Goal: Find specific page/section: Find specific page/section

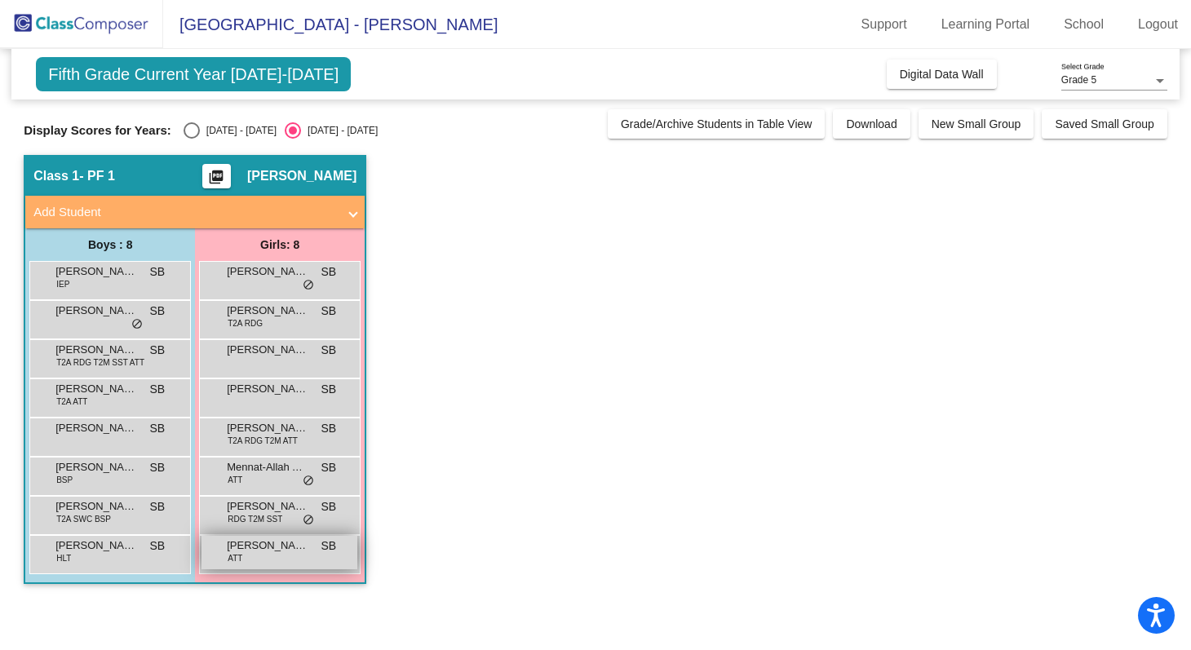
click at [276, 550] on span "[PERSON_NAME]" at bounding box center [268, 546] width 82 height 16
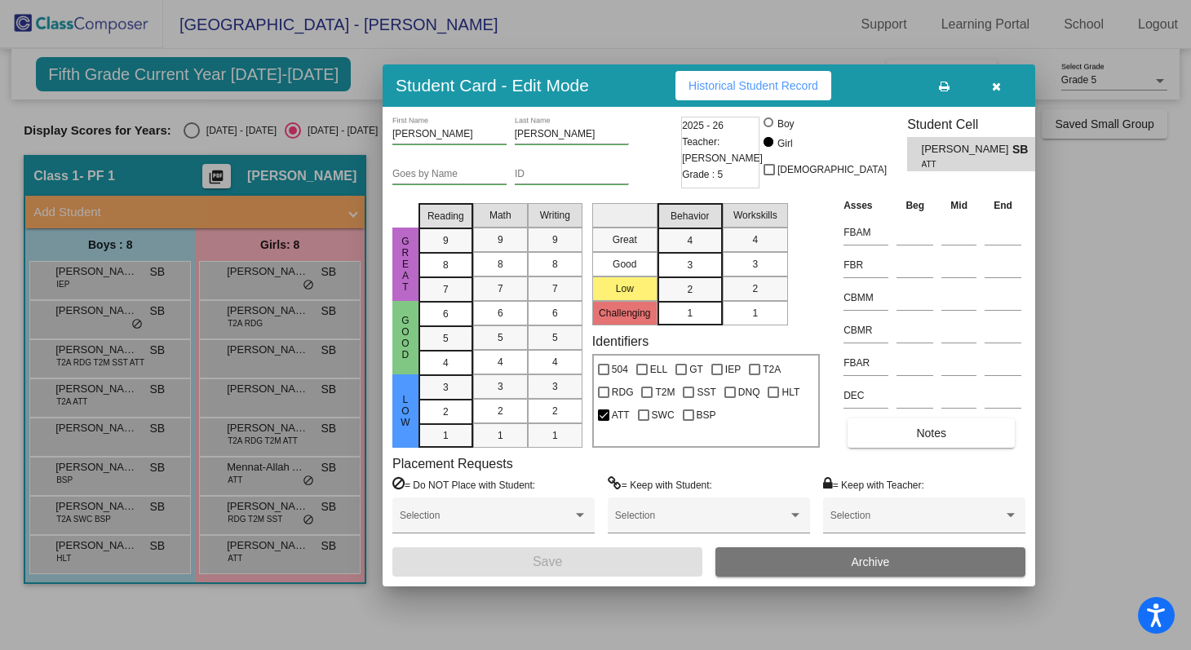
click at [212, 466] on div at bounding box center [595, 325] width 1191 height 650
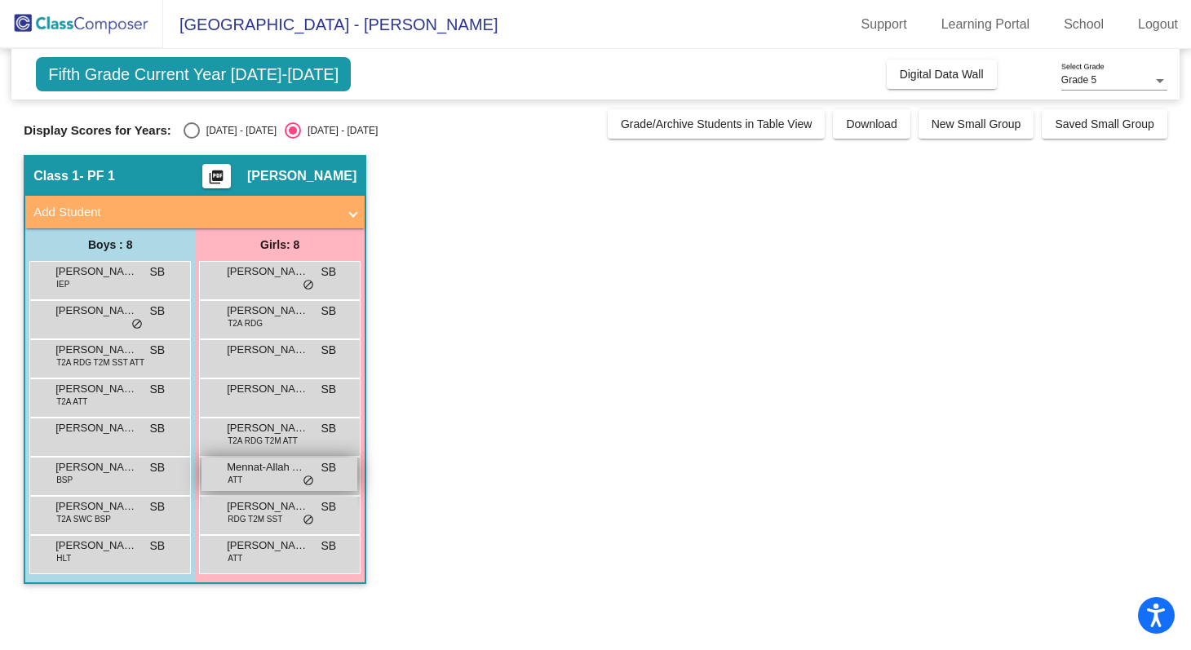
click at [268, 479] on div "Mennat-Allah Alarthy ATT SB lock do_not_disturb_alt" at bounding box center [280, 474] width 156 height 33
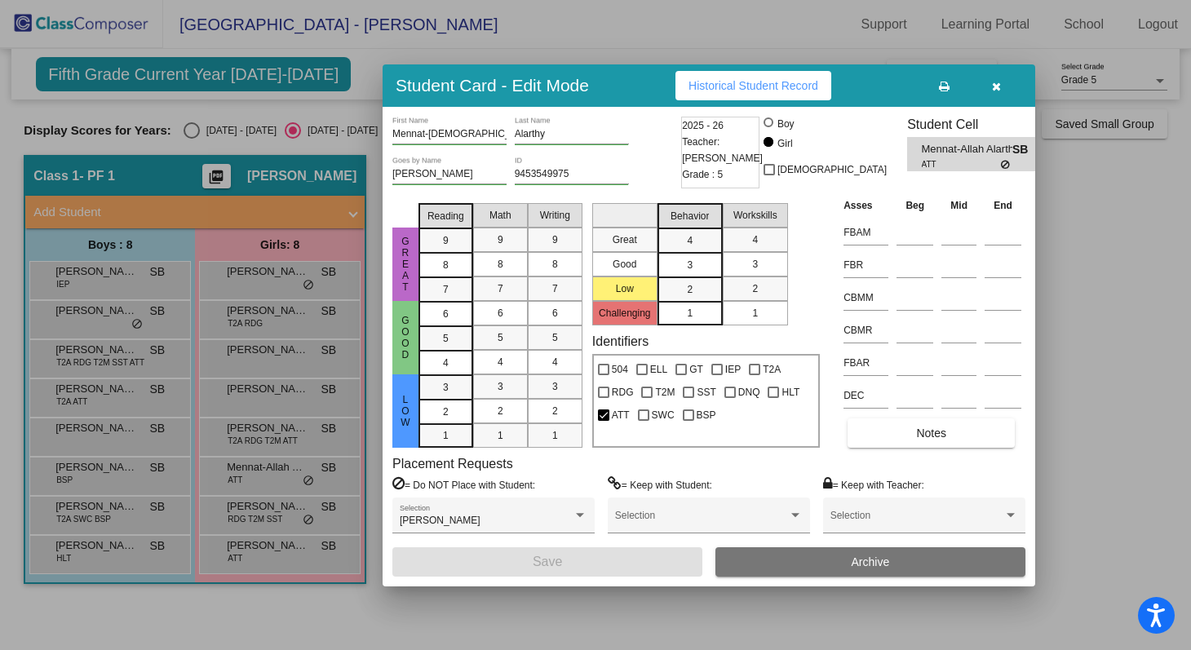
click at [320, 396] on div at bounding box center [595, 325] width 1191 height 650
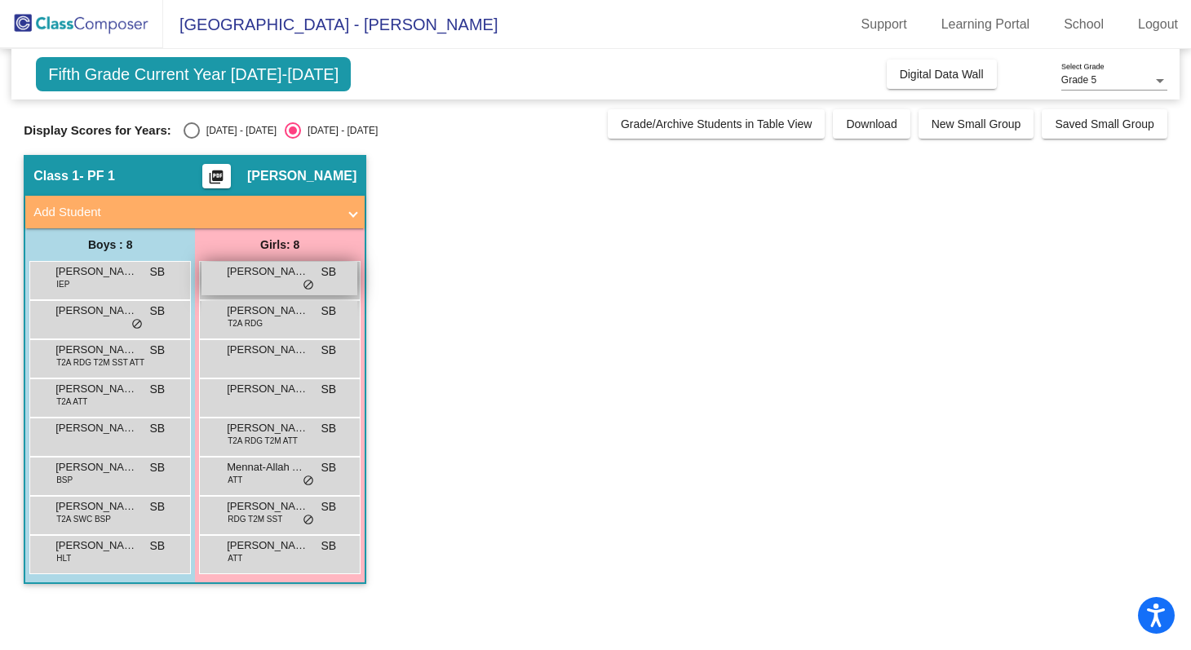
click at [282, 294] on div "[PERSON_NAME] SB lock do_not_disturb_alt" at bounding box center [280, 278] width 156 height 33
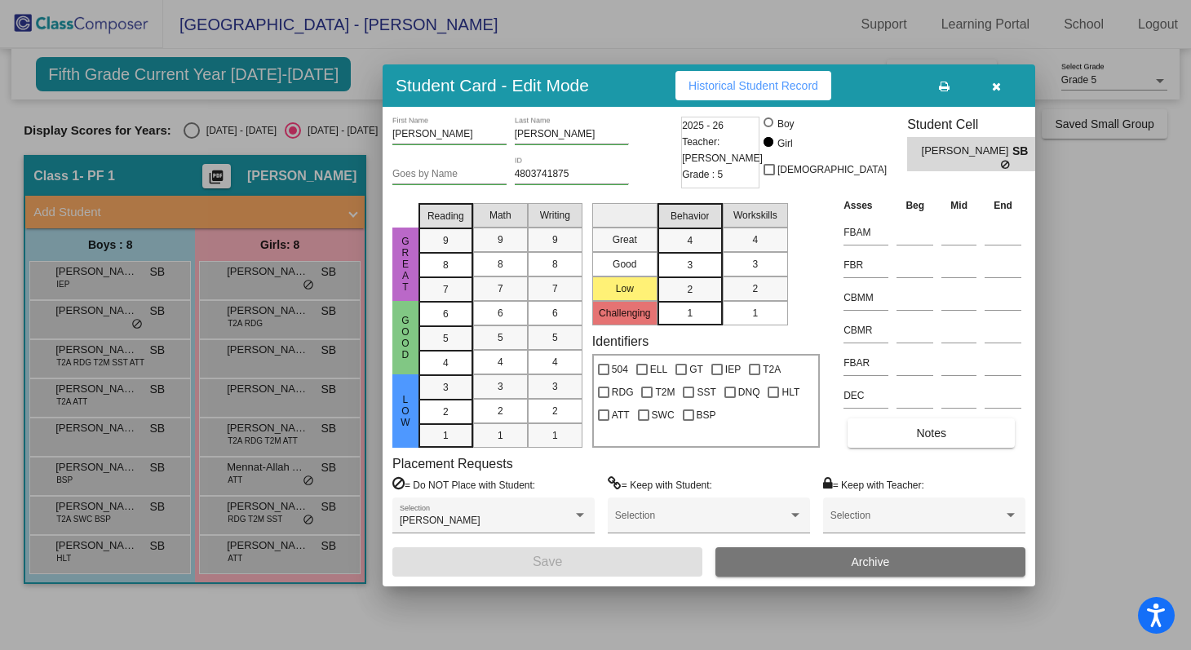
click at [276, 326] on div at bounding box center [595, 325] width 1191 height 650
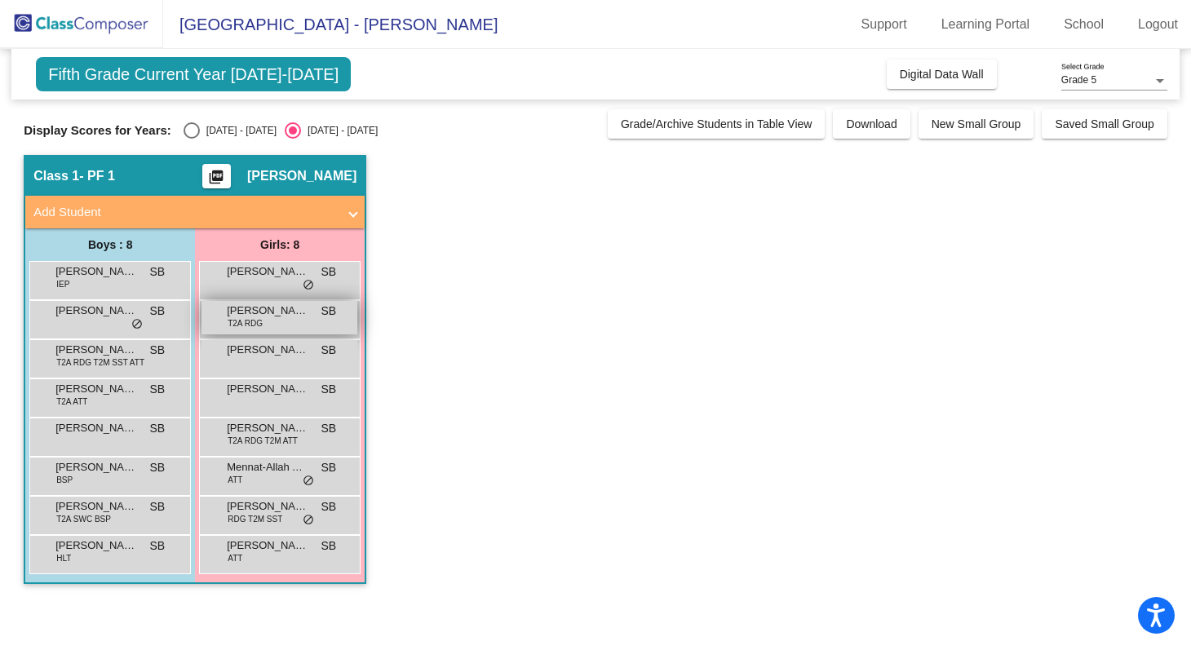
click at [277, 326] on div "[PERSON_NAME] T2A RDG SB lock do_not_disturb_alt" at bounding box center [280, 317] width 156 height 33
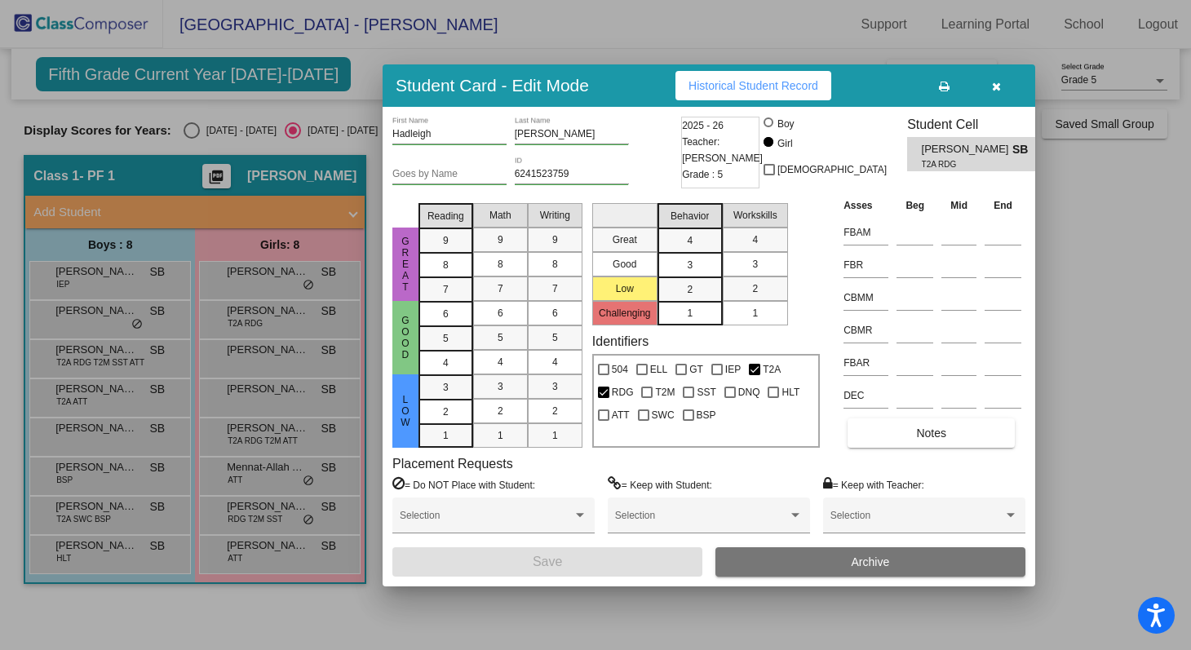
click at [273, 350] on div at bounding box center [595, 325] width 1191 height 650
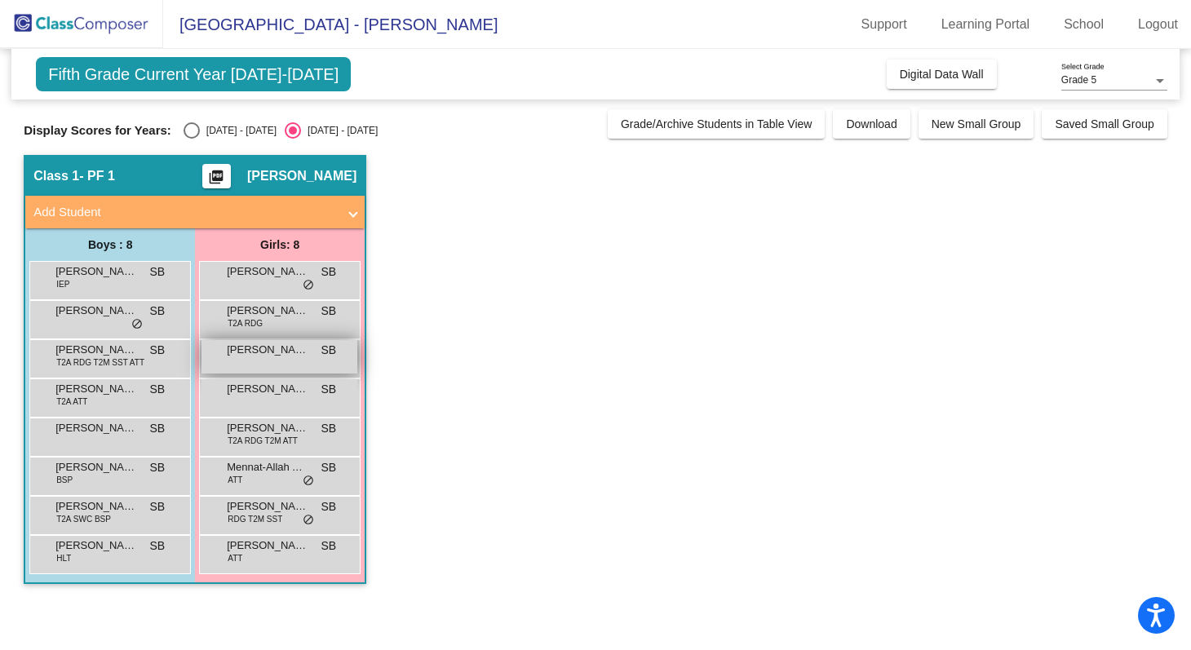
click at [273, 355] on span "[PERSON_NAME]" at bounding box center [268, 350] width 82 height 16
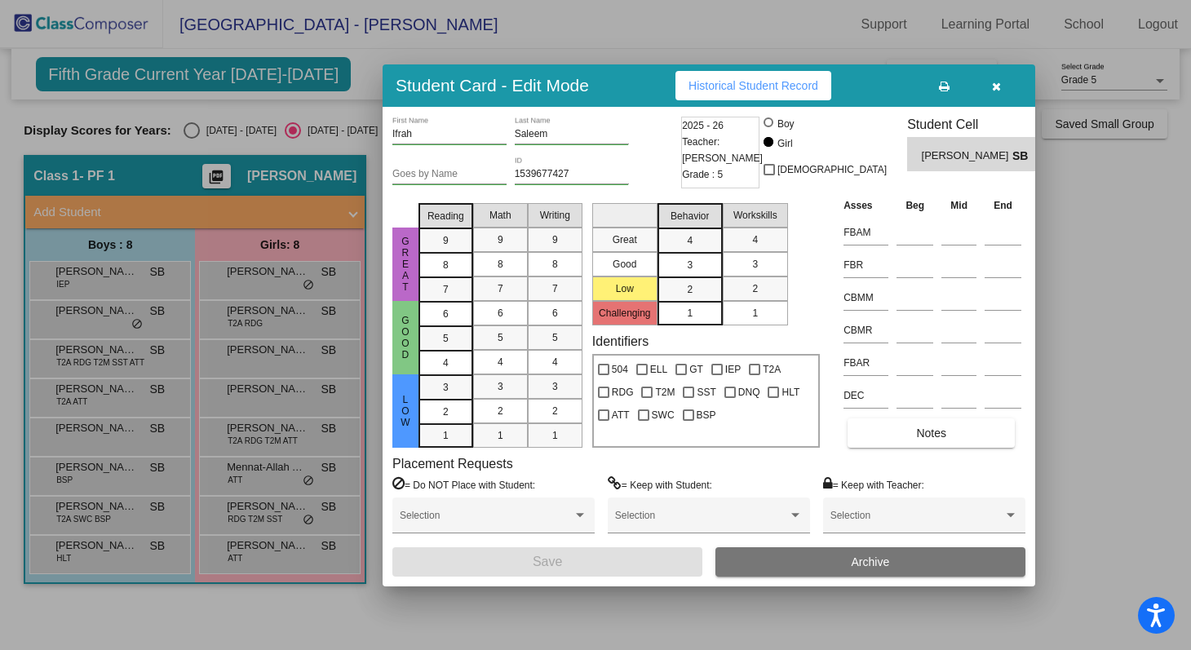
click at [269, 388] on div at bounding box center [595, 325] width 1191 height 650
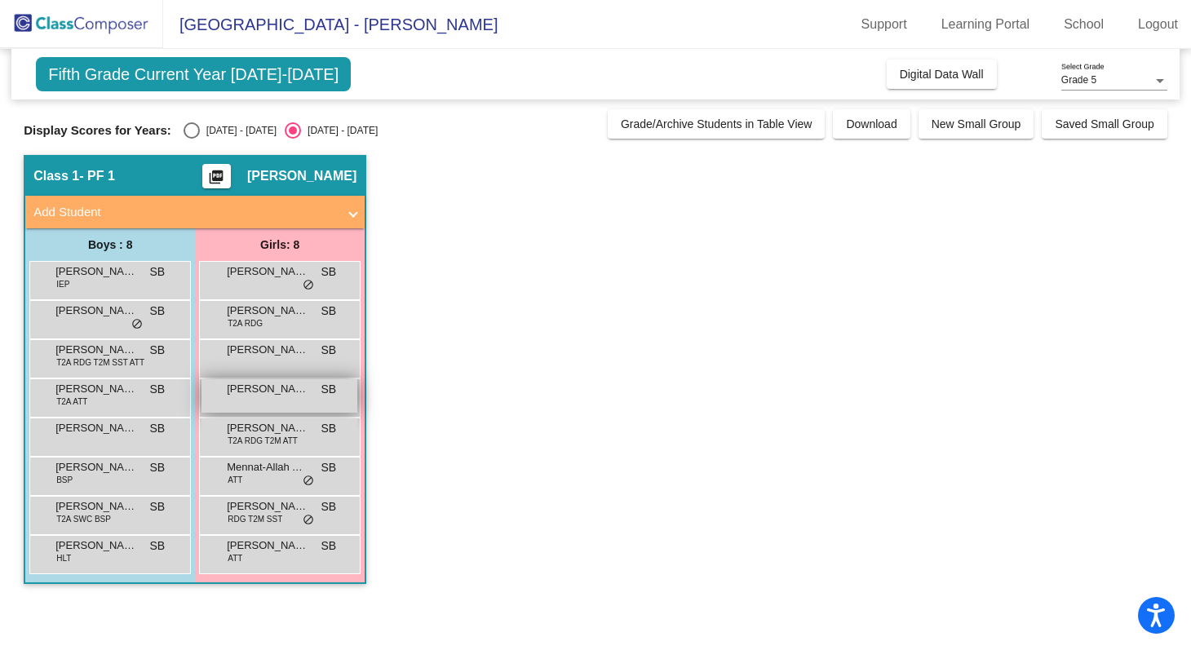
click at [269, 397] on div "[PERSON_NAME] SB lock do_not_disturb_alt" at bounding box center [280, 395] width 156 height 33
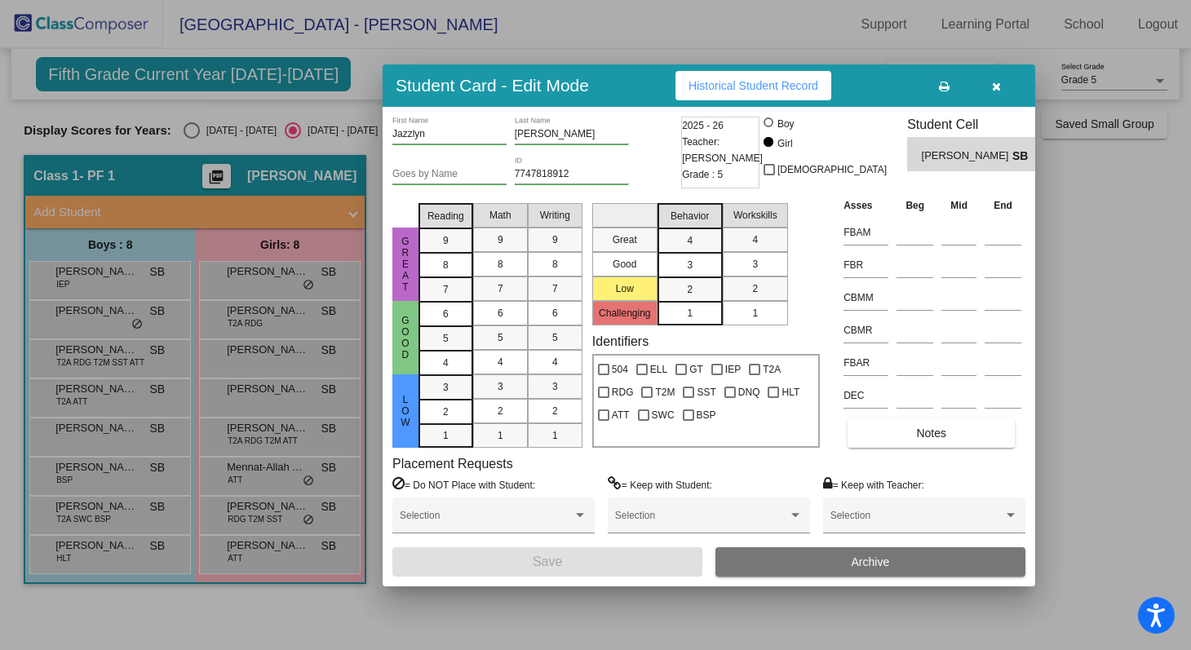
click at [266, 424] on div at bounding box center [595, 325] width 1191 height 650
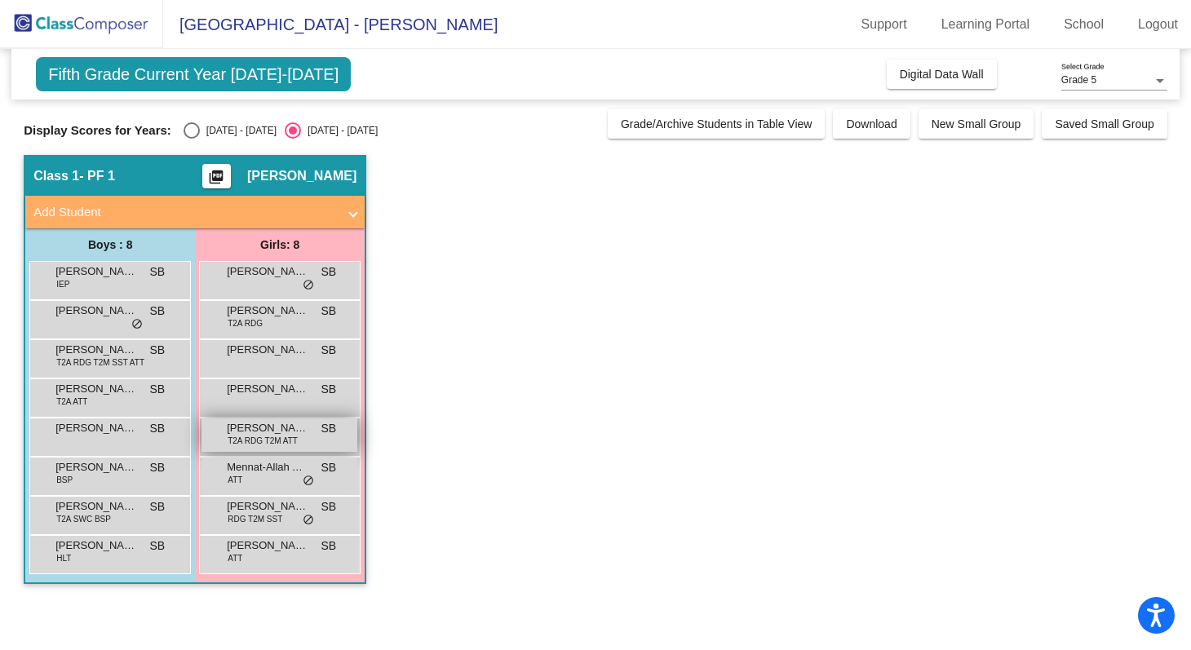
click at [268, 435] on span "T2A RDG T2M ATT" at bounding box center [263, 441] width 70 height 12
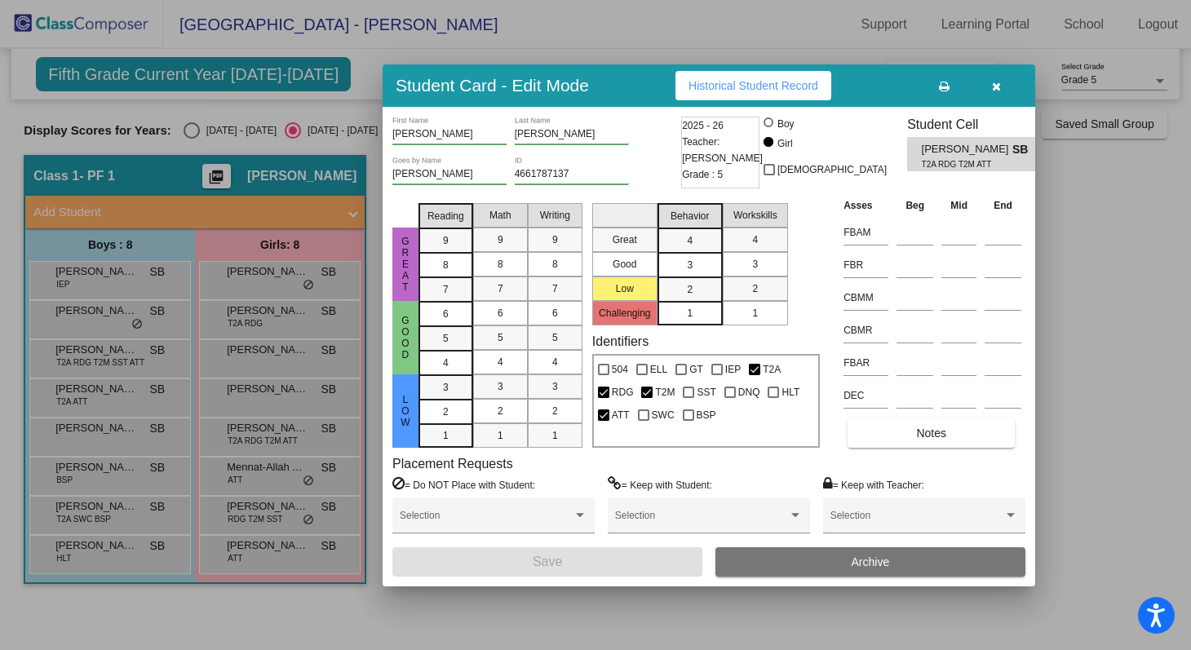
click at [265, 471] on div at bounding box center [595, 325] width 1191 height 650
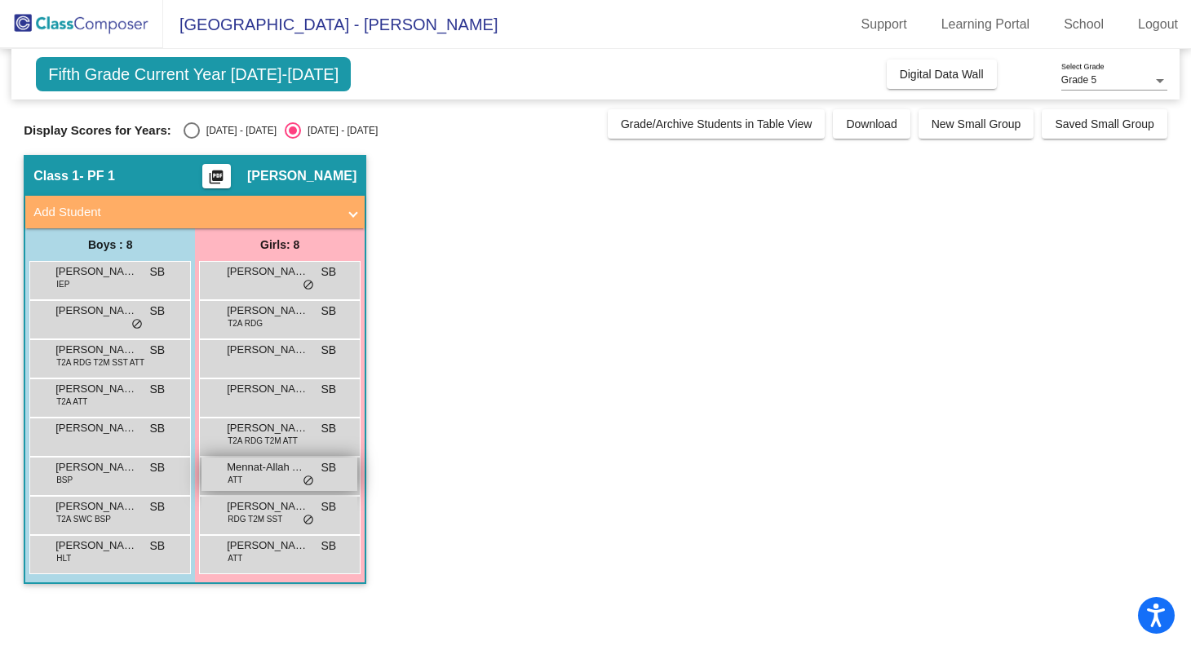
click at [265, 472] on span "Mennat-Allah Alarthy" at bounding box center [268, 467] width 82 height 16
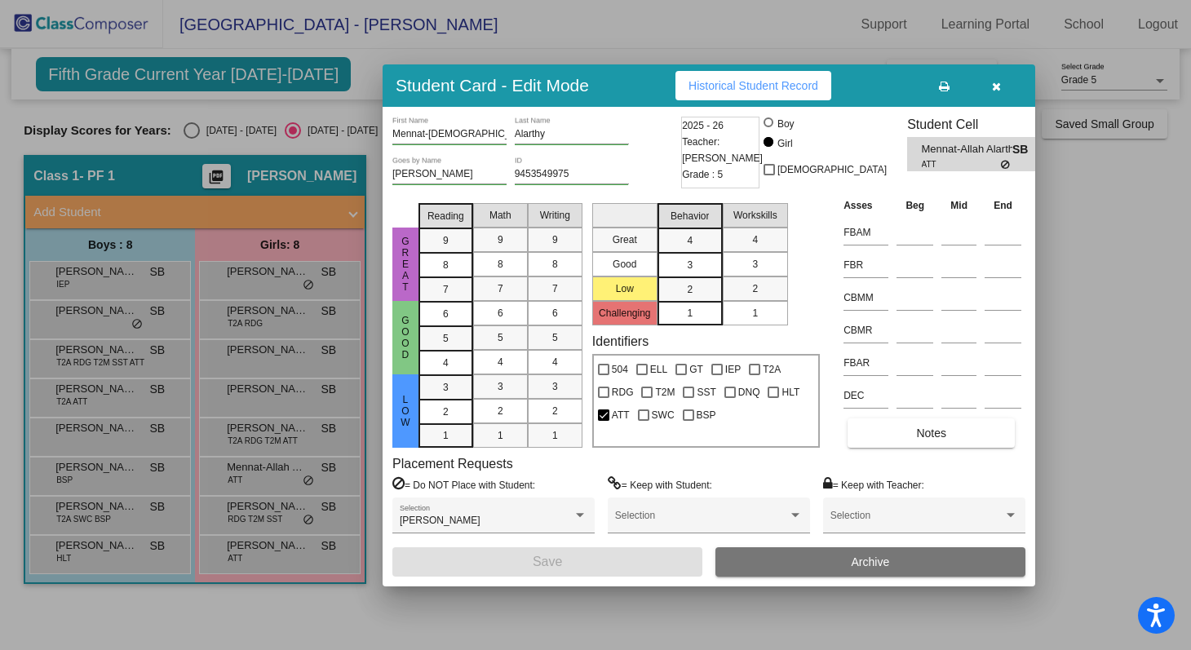
click at [261, 516] on div at bounding box center [595, 325] width 1191 height 650
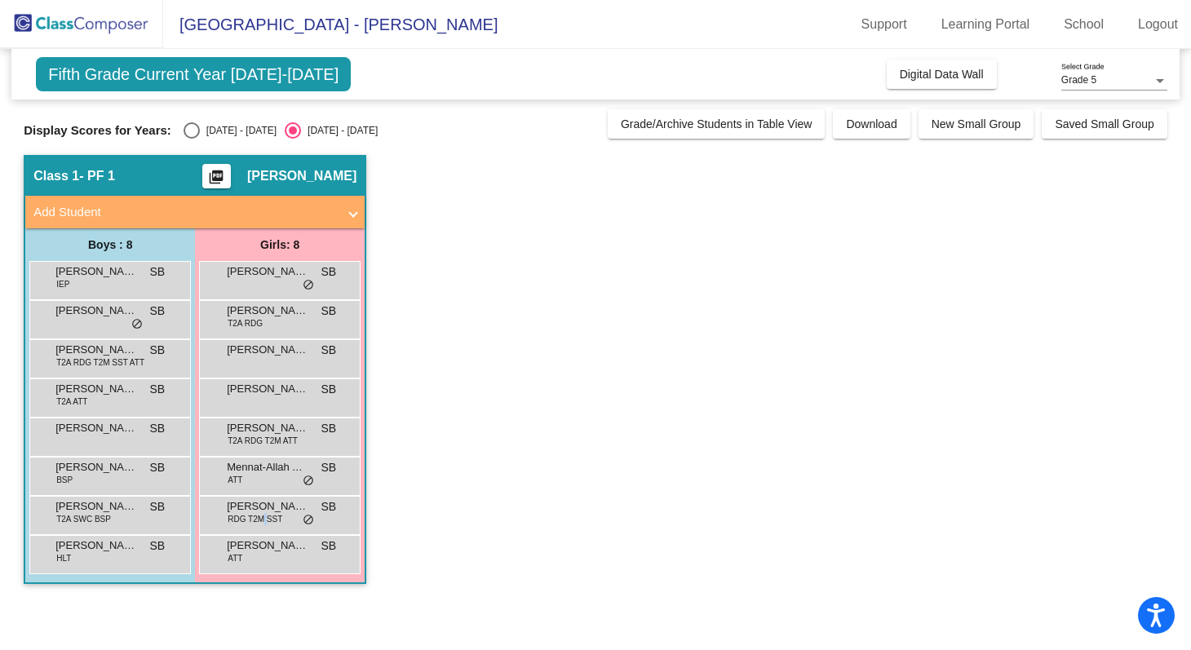
click at [261, 516] on span "RDG T2M SST" at bounding box center [255, 519] width 55 height 12
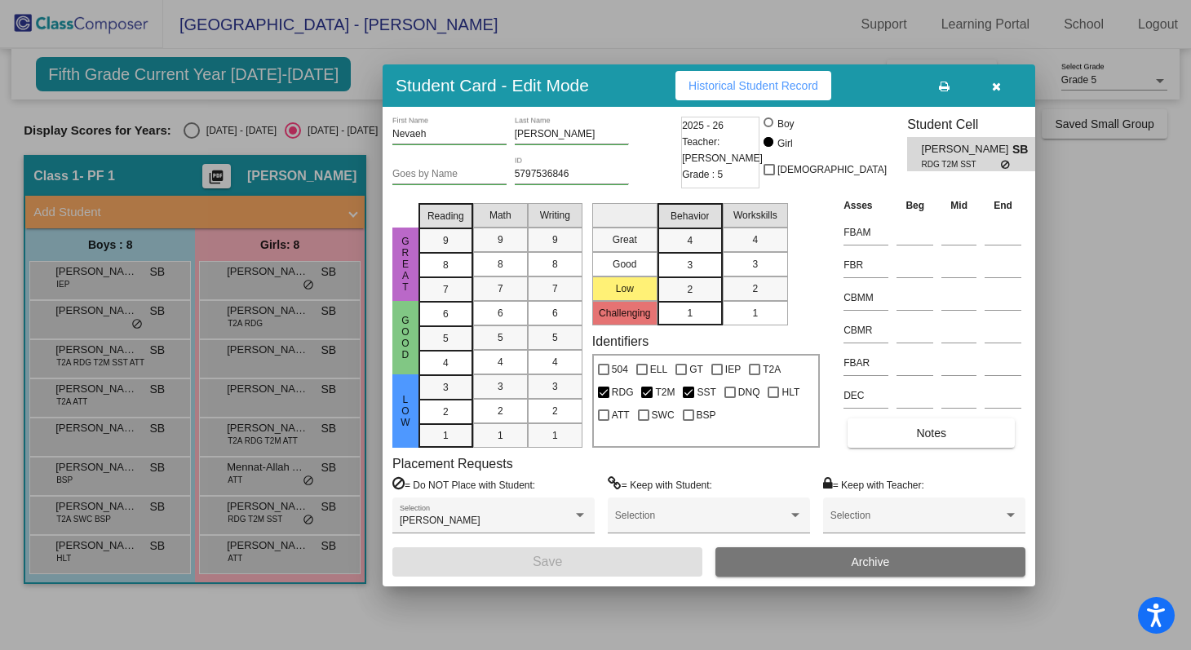
click at [260, 547] on div at bounding box center [595, 325] width 1191 height 650
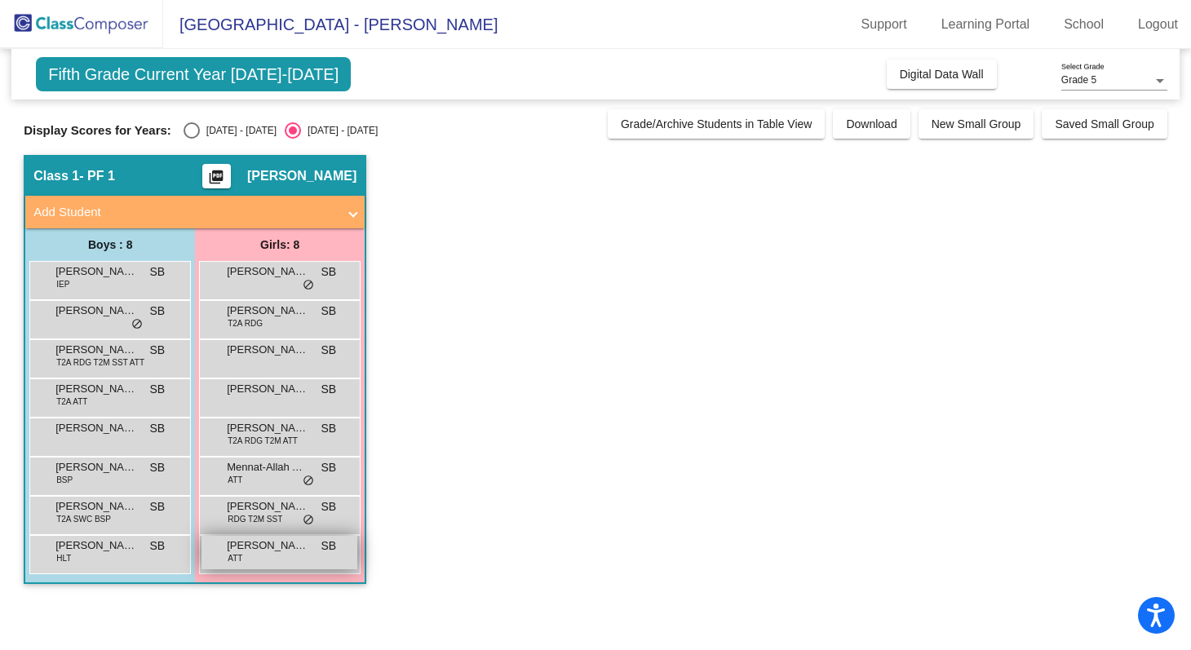
click at [260, 552] on span "[PERSON_NAME]" at bounding box center [268, 546] width 82 height 16
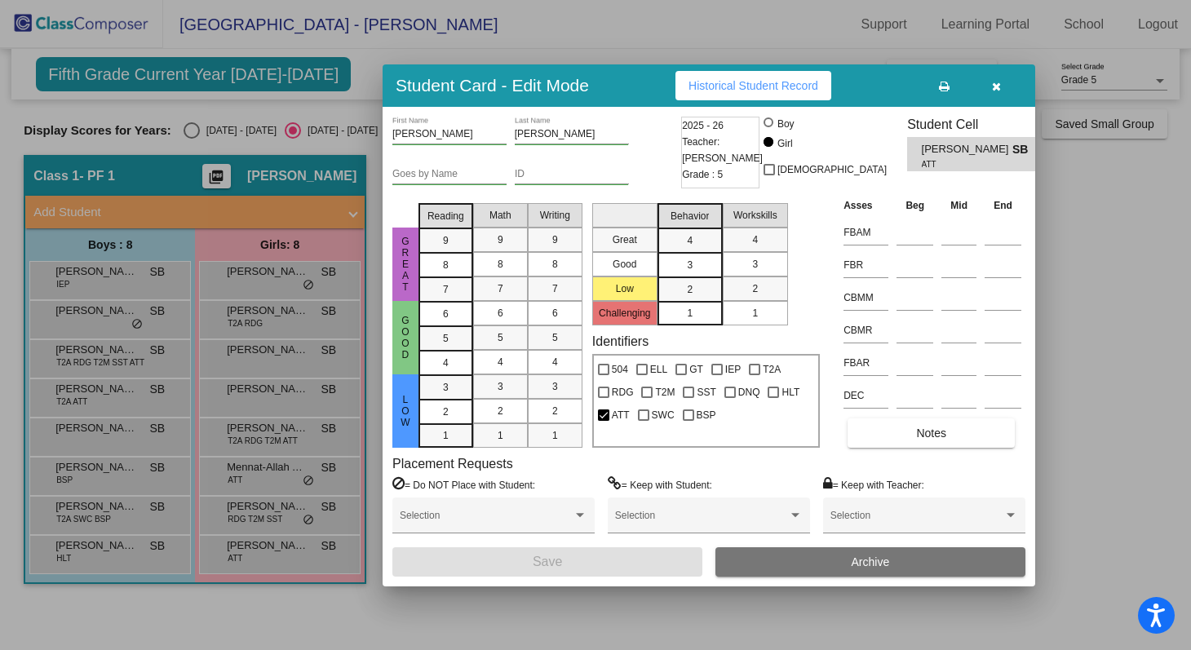
click at [259, 517] on div at bounding box center [595, 325] width 1191 height 650
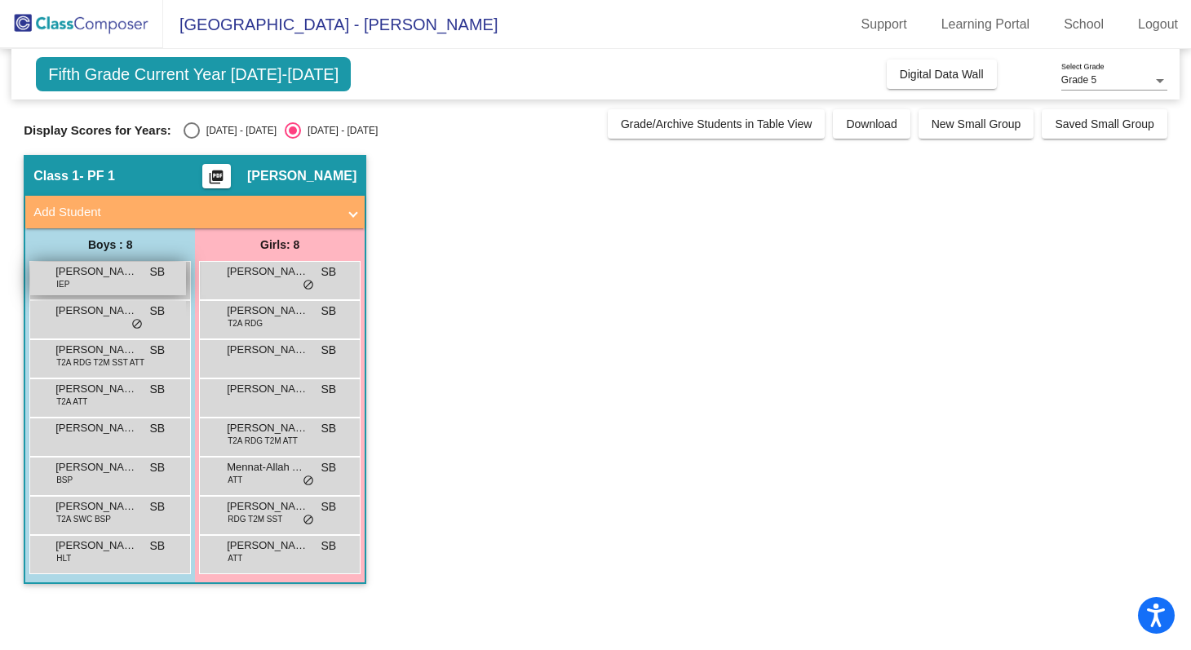
click at [115, 285] on div "[PERSON_NAME] IEP SB lock do_not_disturb_alt" at bounding box center [108, 278] width 156 height 33
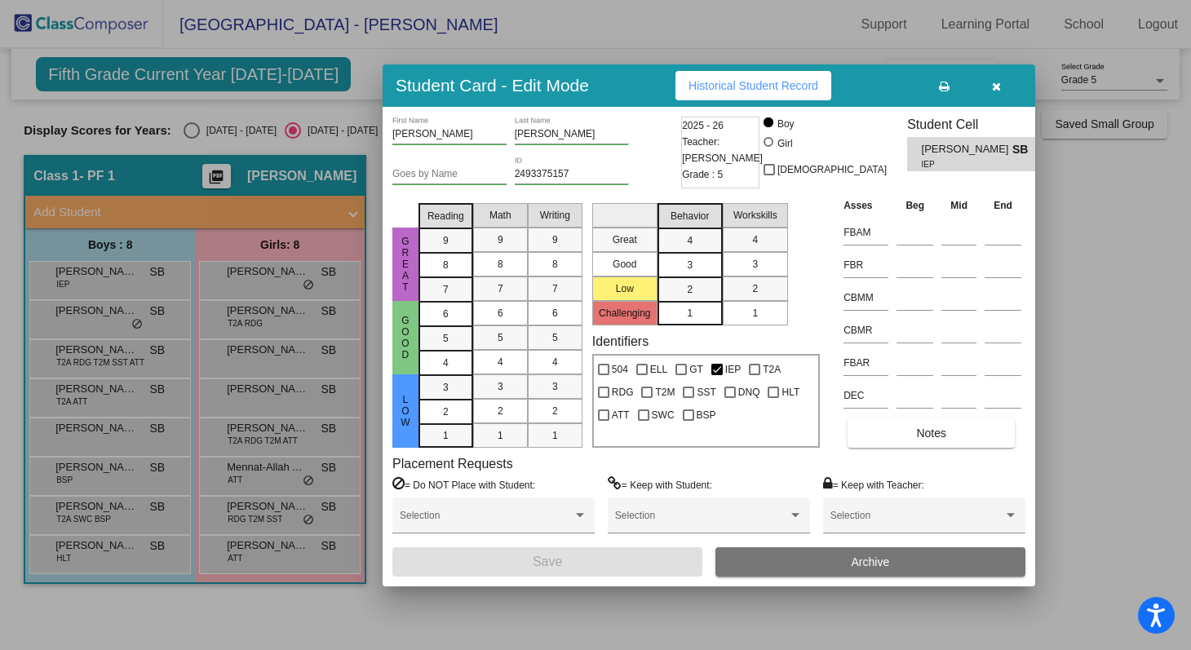
click at [106, 319] on div at bounding box center [595, 325] width 1191 height 650
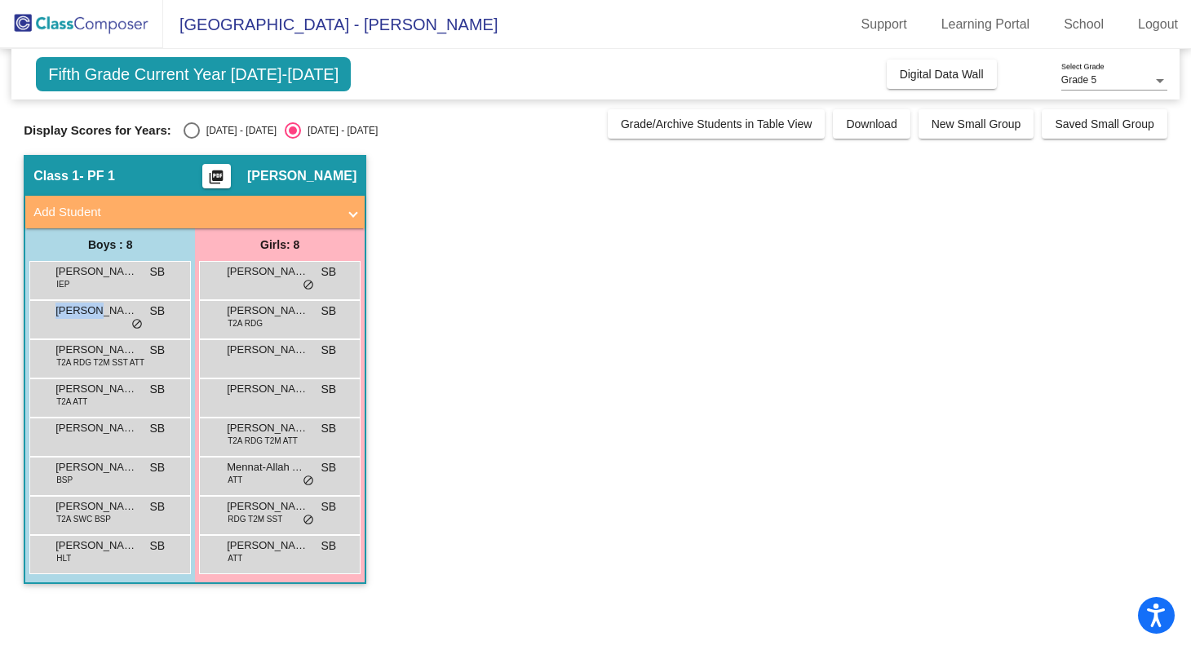
click at [106, 319] on div "[PERSON_NAME] SB lock do_not_disturb_alt" at bounding box center [108, 317] width 156 height 33
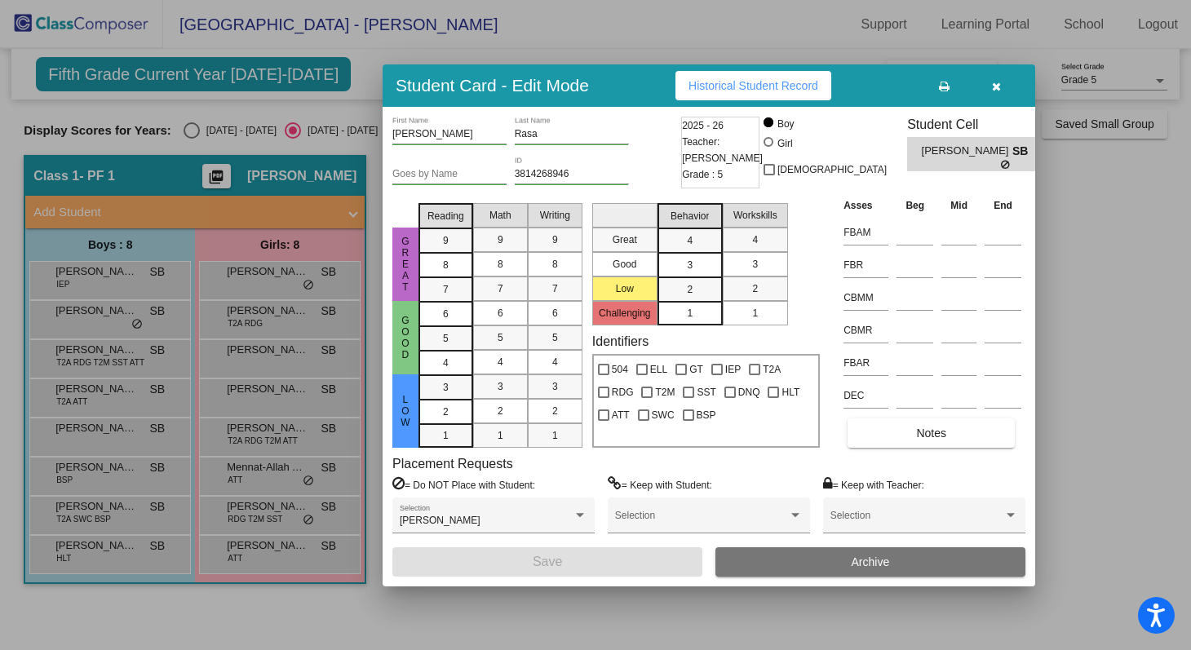
click at [63, 356] on div at bounding box center [595, 325] width 1191 height 650
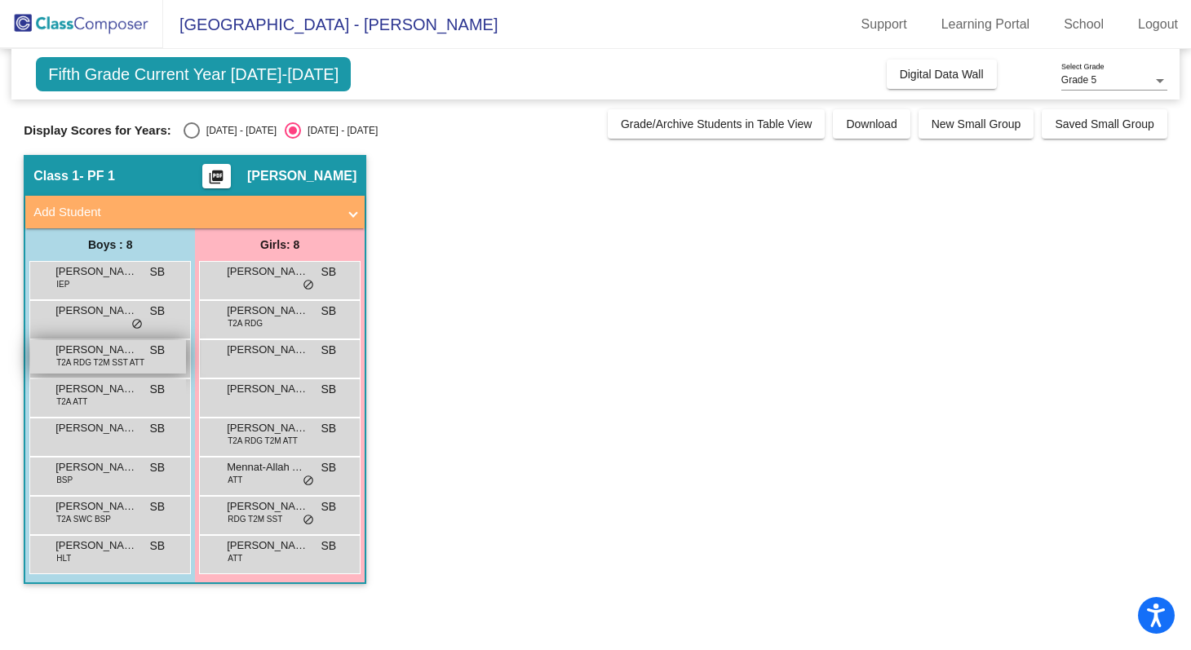
click at [64, 361] on span "T2A RDG T2M SST ATT" at bounding box center [100, 363] width 88 height 12
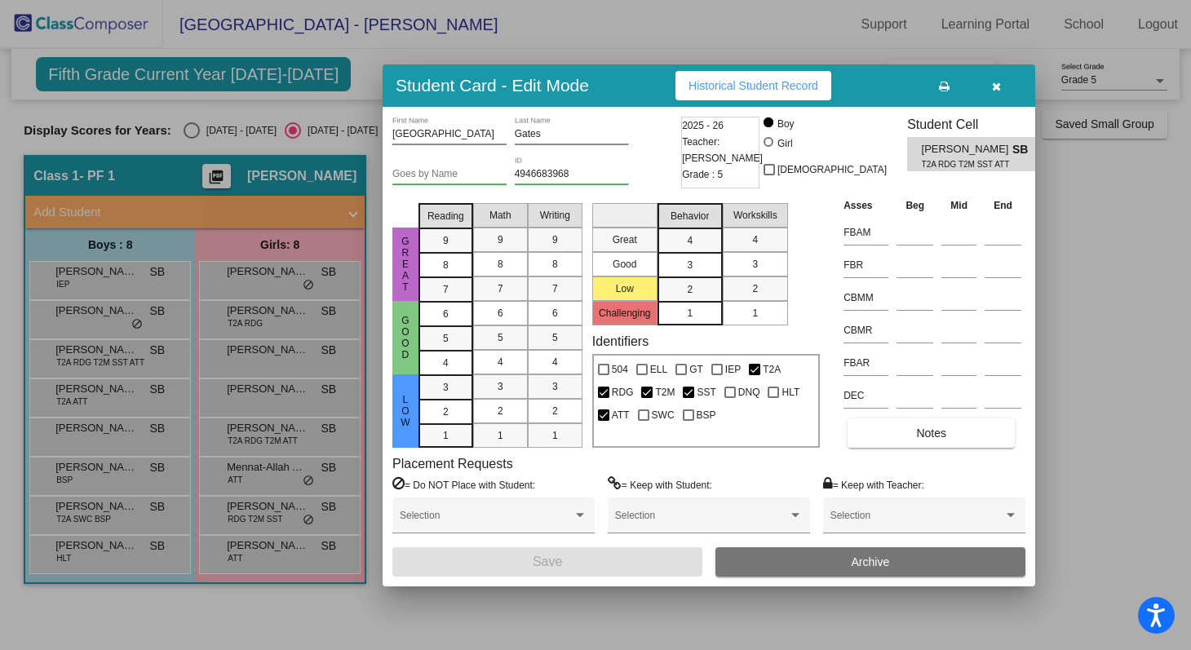
click at [66, 392] on div at bounding box center [595, 325] width 1191 height 650
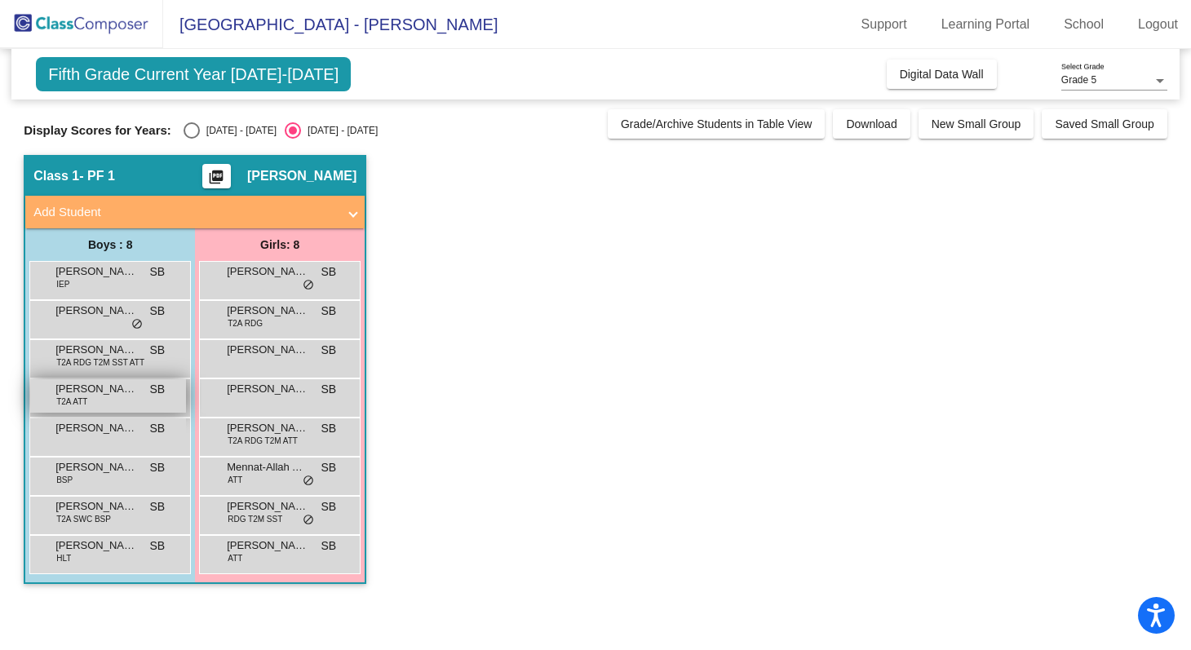
click at [67, 396] on span "T2A ATT" at bounding box center [71, 402] width 31 height 12
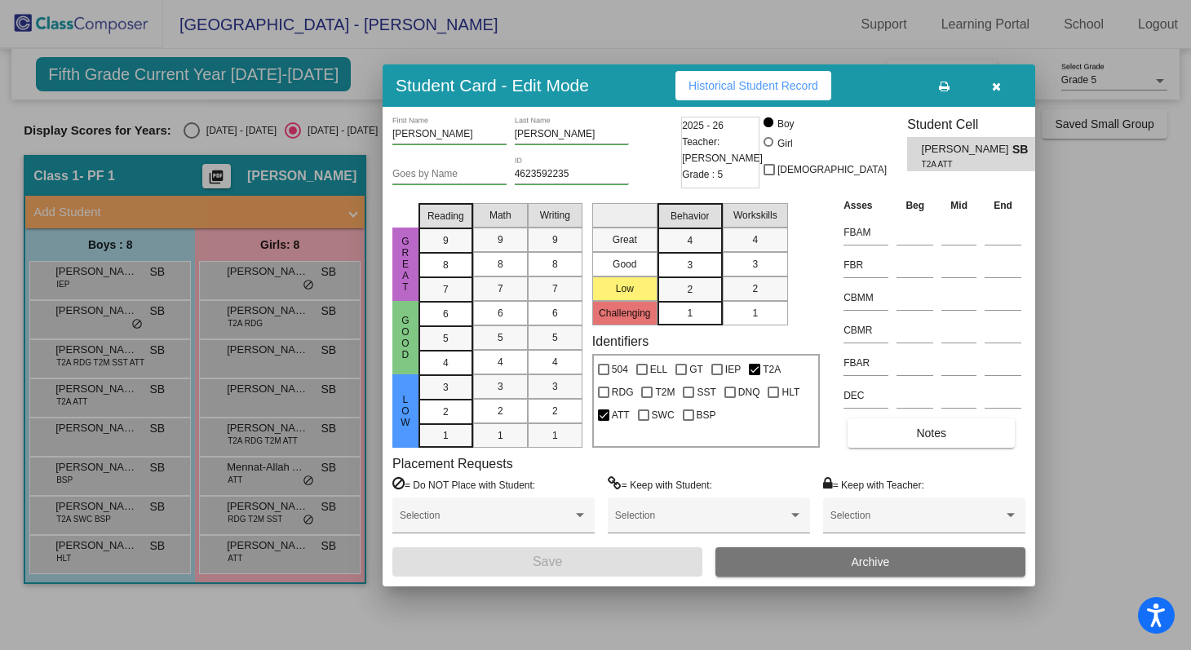
click at [68, 431] on div at bounding box center [595, 325] width 1191 height 650
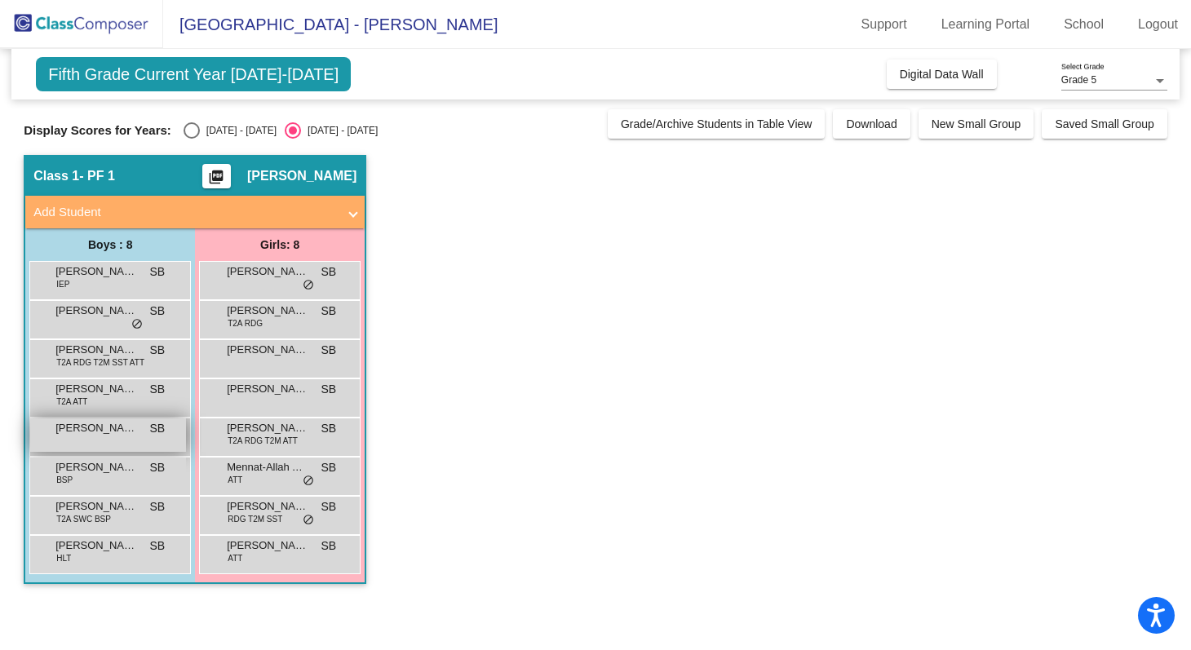
click at [69, 432] on span "[PERSON_NAME]" at bounding box center [96, 428] width 82 height 16
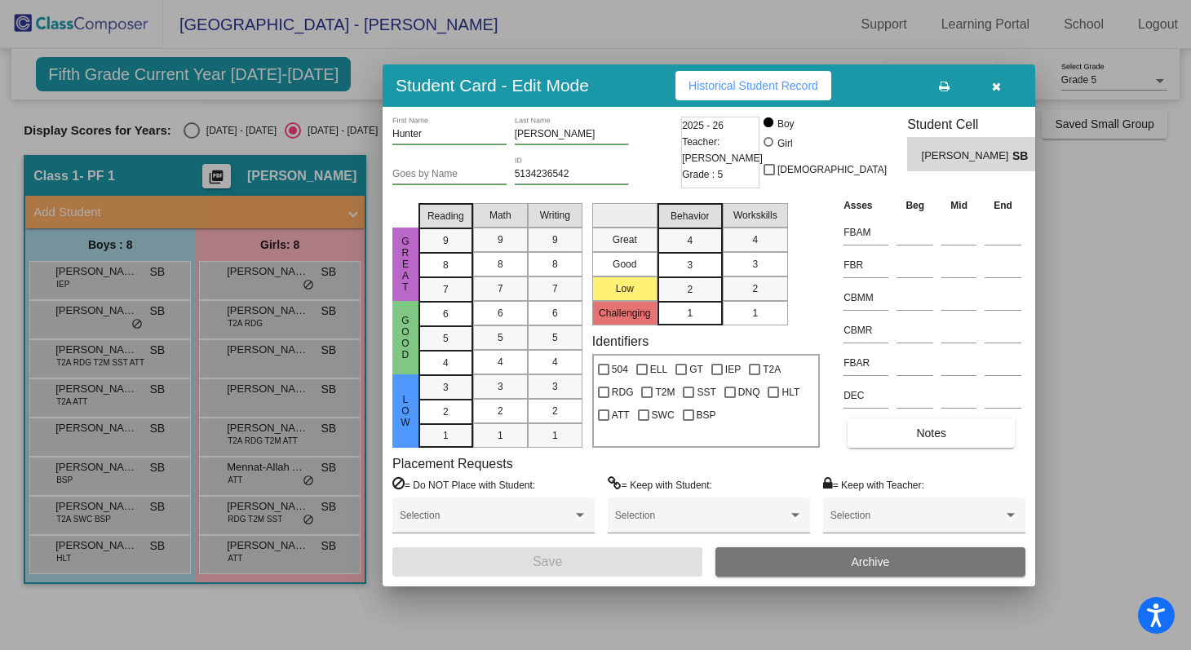
click at [71, 477] on div at bounding box center [595, 325] width 1191 height 650
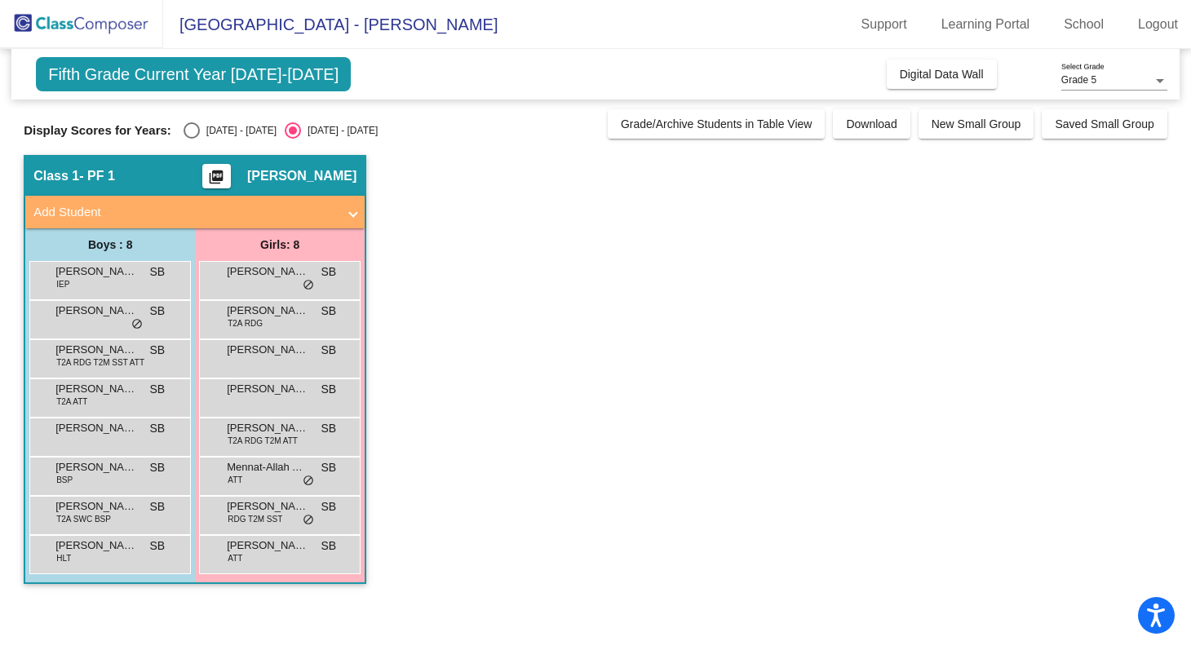
click at [71, 477] on span "BSP" at bounding box center [64, 480] width 16 height 12
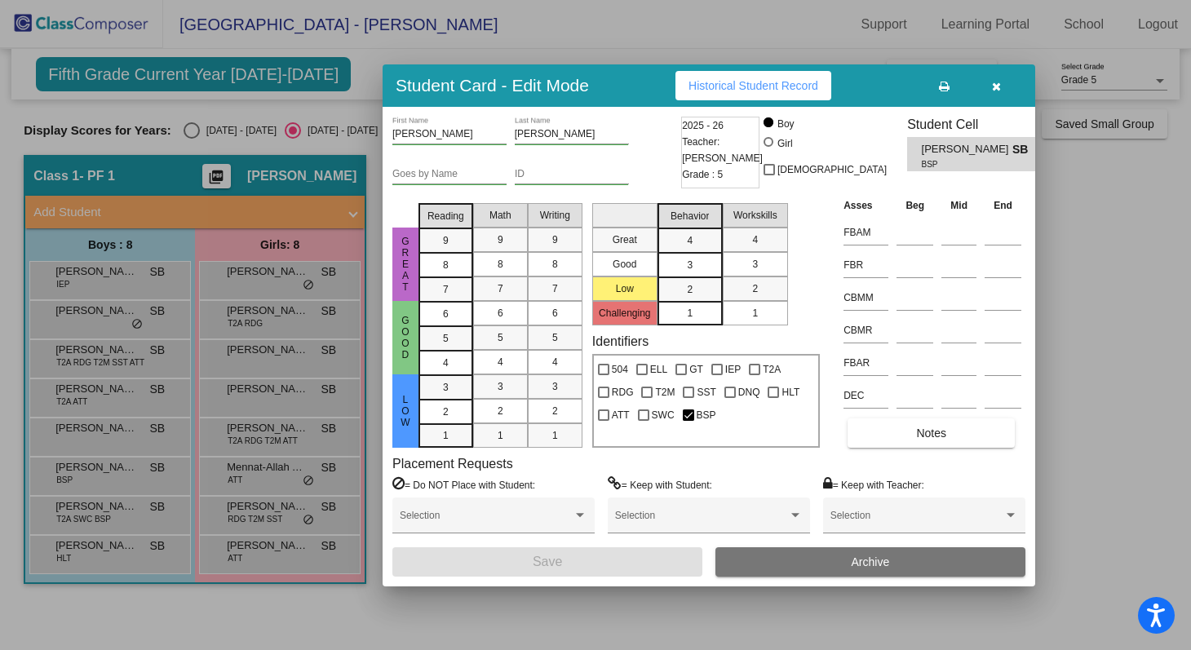
click at [72, 509] on div at bounding box center [595, 325] width 1191 height 650
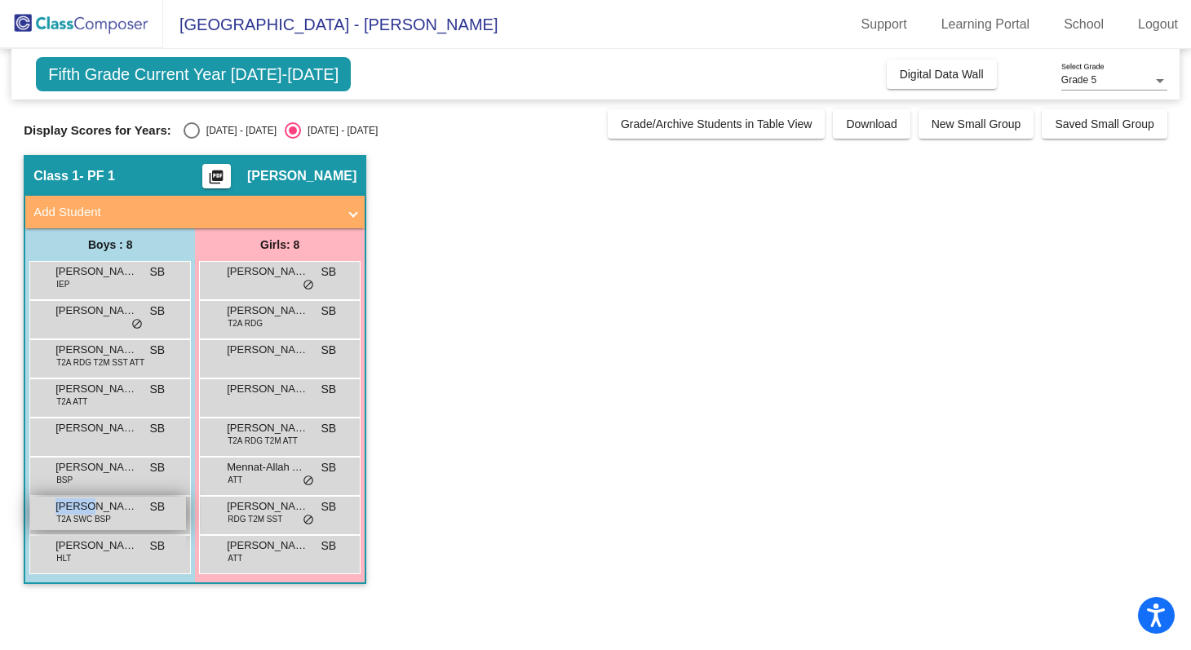
click at [72, 510] on span "[PERSON_NAME]" at bounding box center [96, 507] width 82 height 16
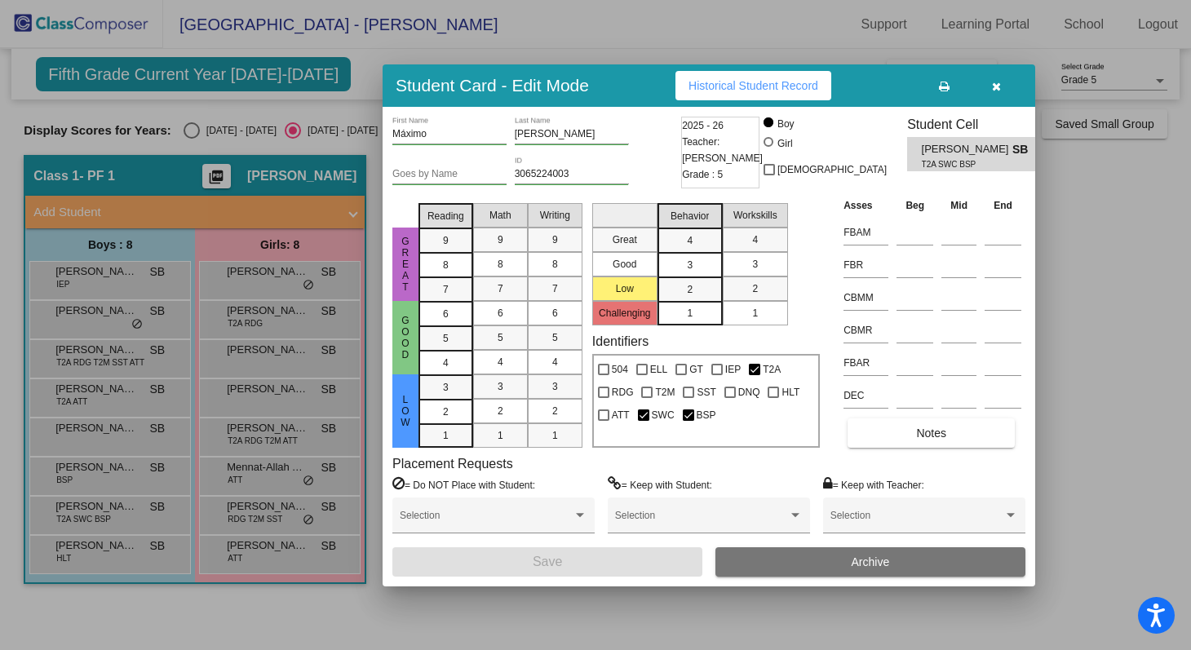
click at [73, 545] on div at bounding box center [595, 325] width 1191 height 650
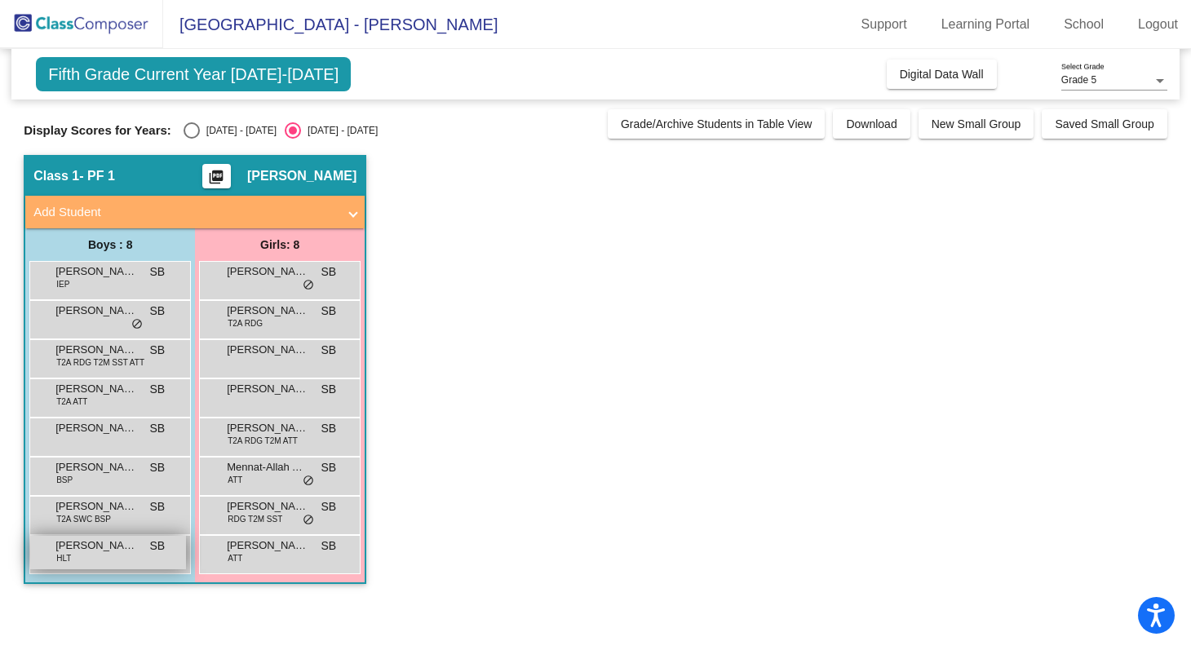
click at [73, 550] on span "[PERSON_NAME]" at bounding box center [96, 546] width 82 height 16
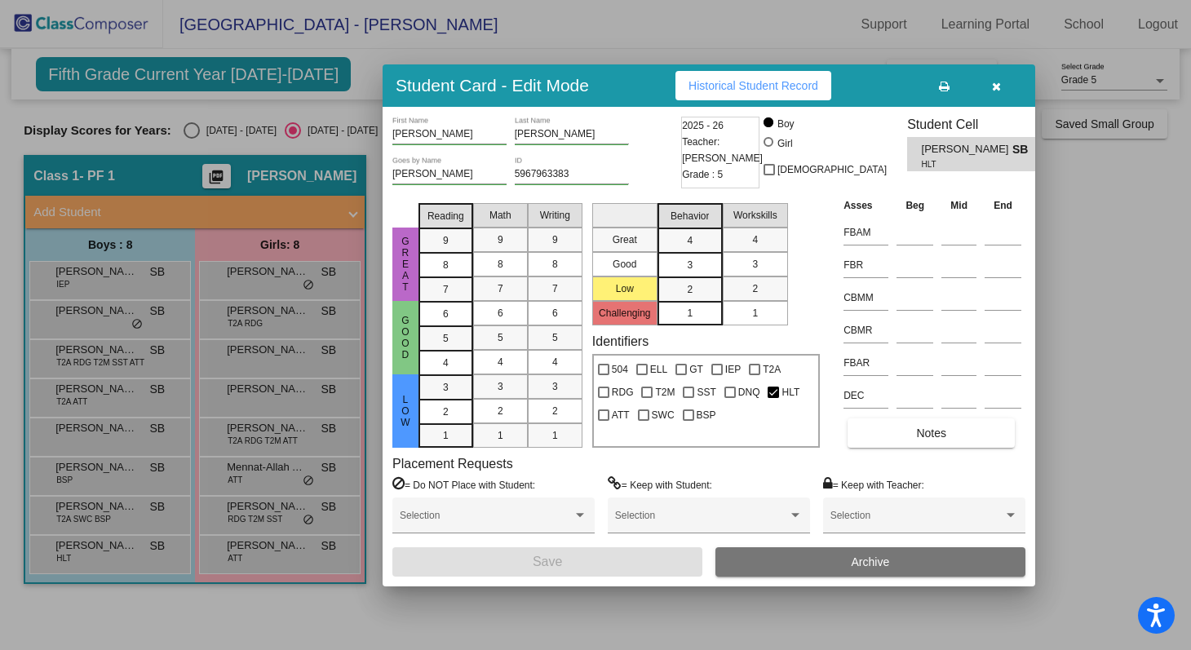
click at [125, 461] on div at bounding box center [595, 325] width 1191 height 650
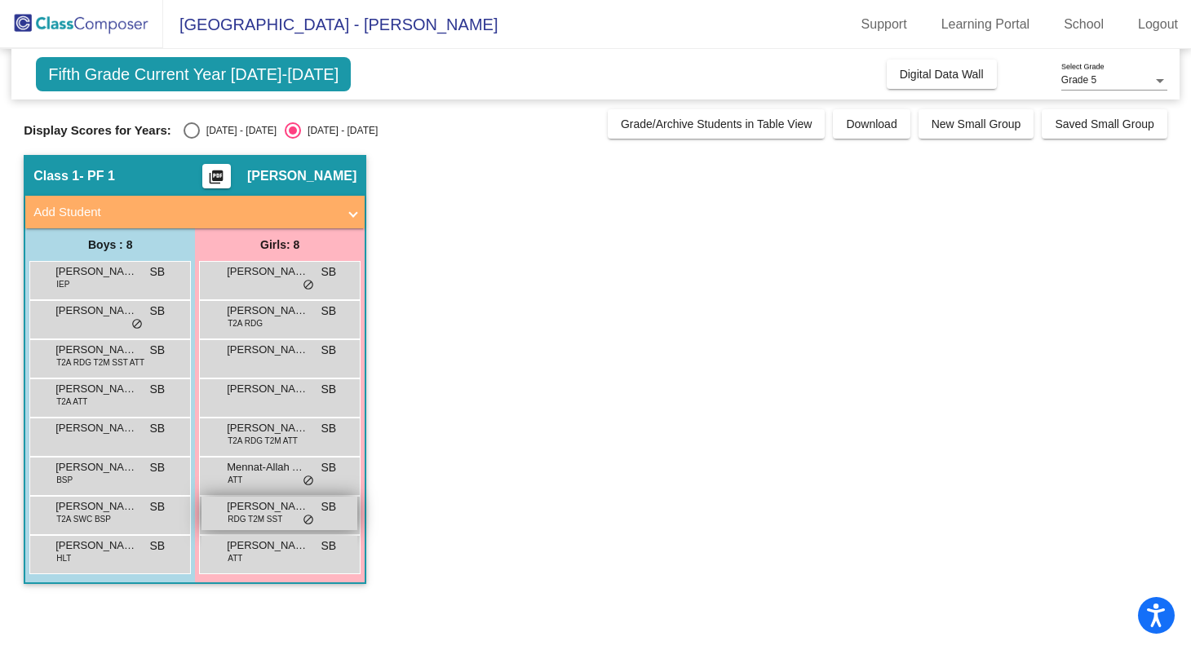
click at [251, 521] on span "RDG T2M SST" at bounding box center [255, 519] width 55 height 12
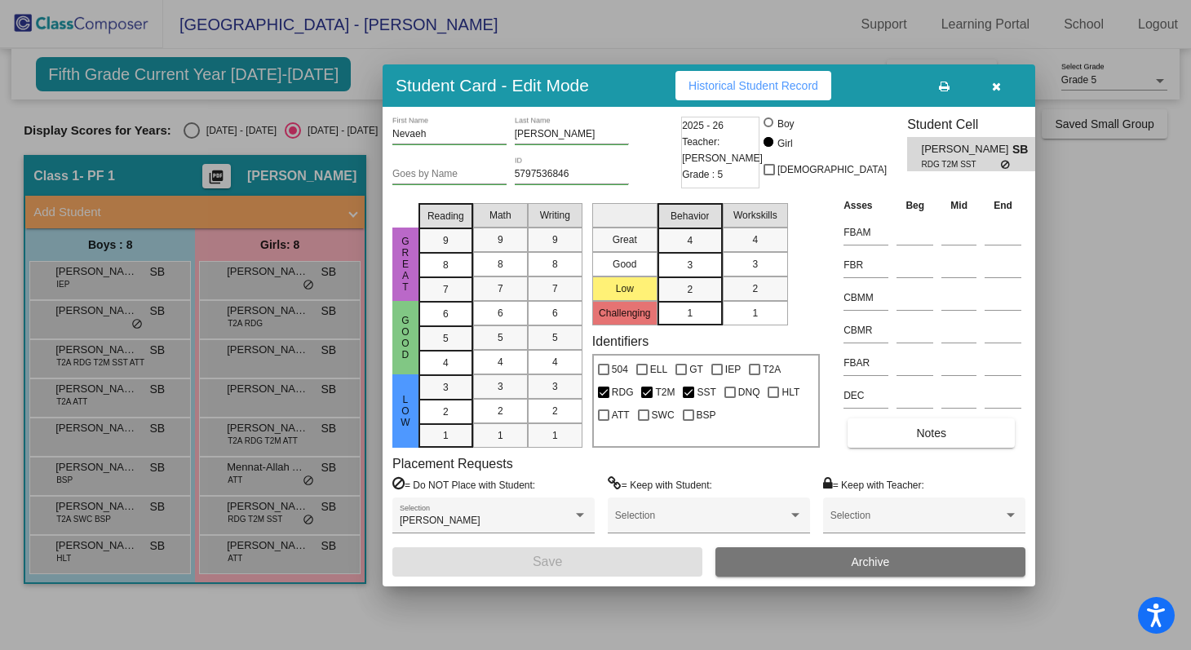
click at [507, 56] on div at bounding box center [595, 325] width 1191 height 650
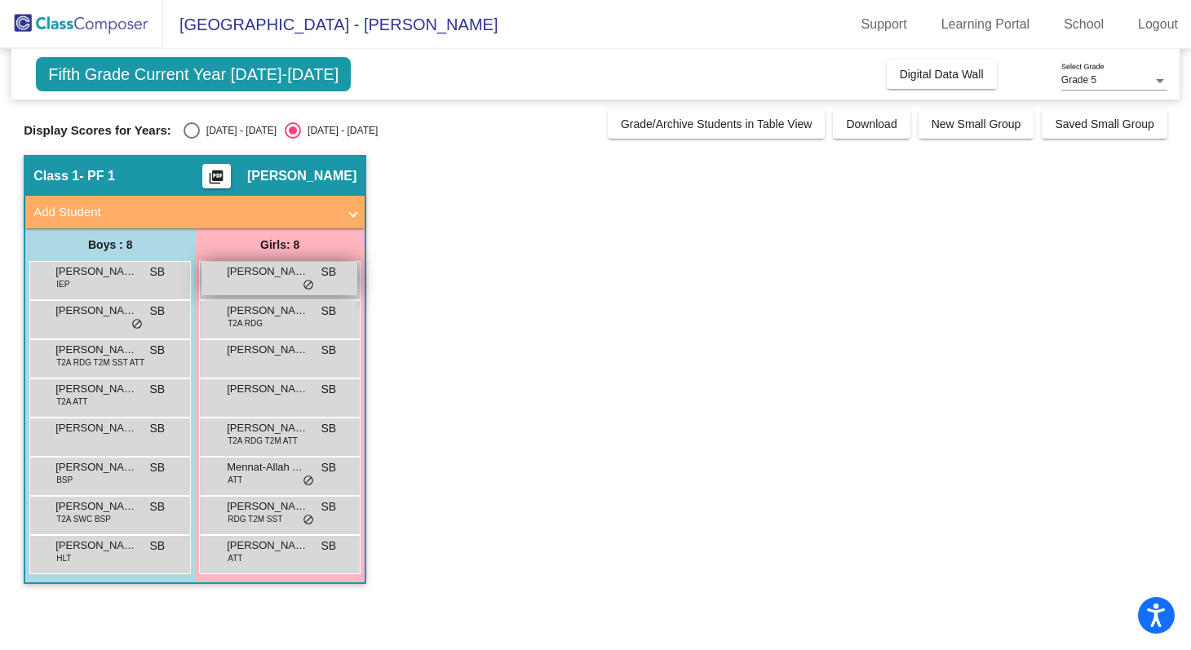
click at [260, 290] on div "[PERSON_NAME] SB lock do_not_disturb_alt" at bounding box center [280, 278] width 156 height 33
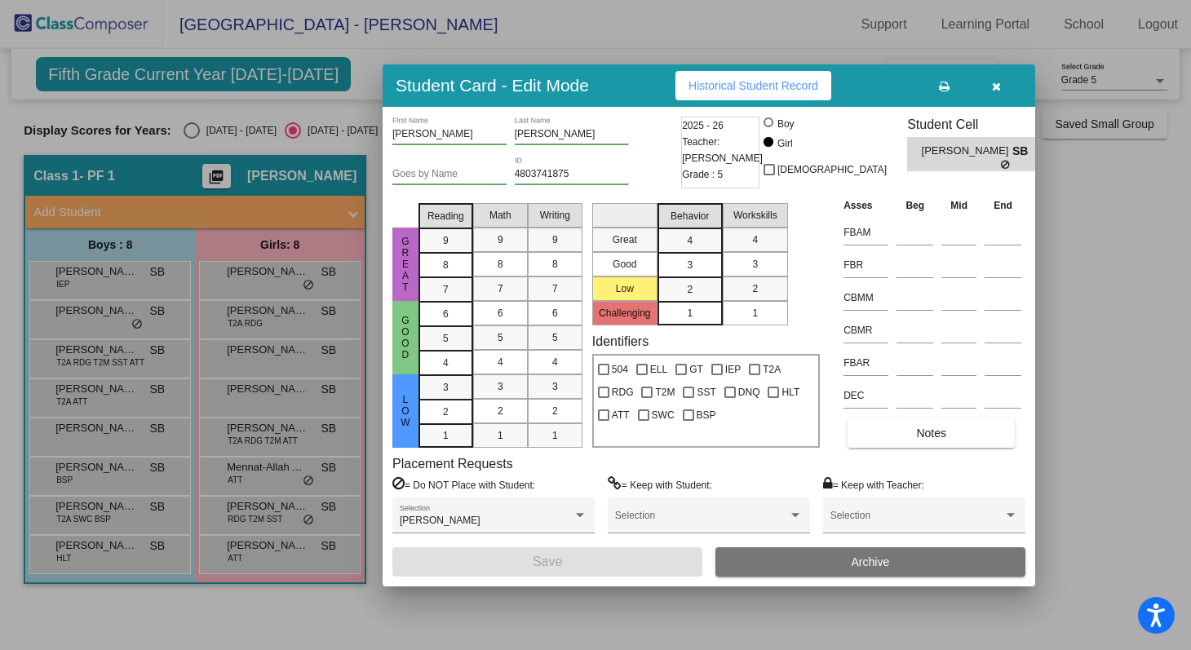
click at [283, 273] on div at bounding box center [595, 325] width 1191 height 650
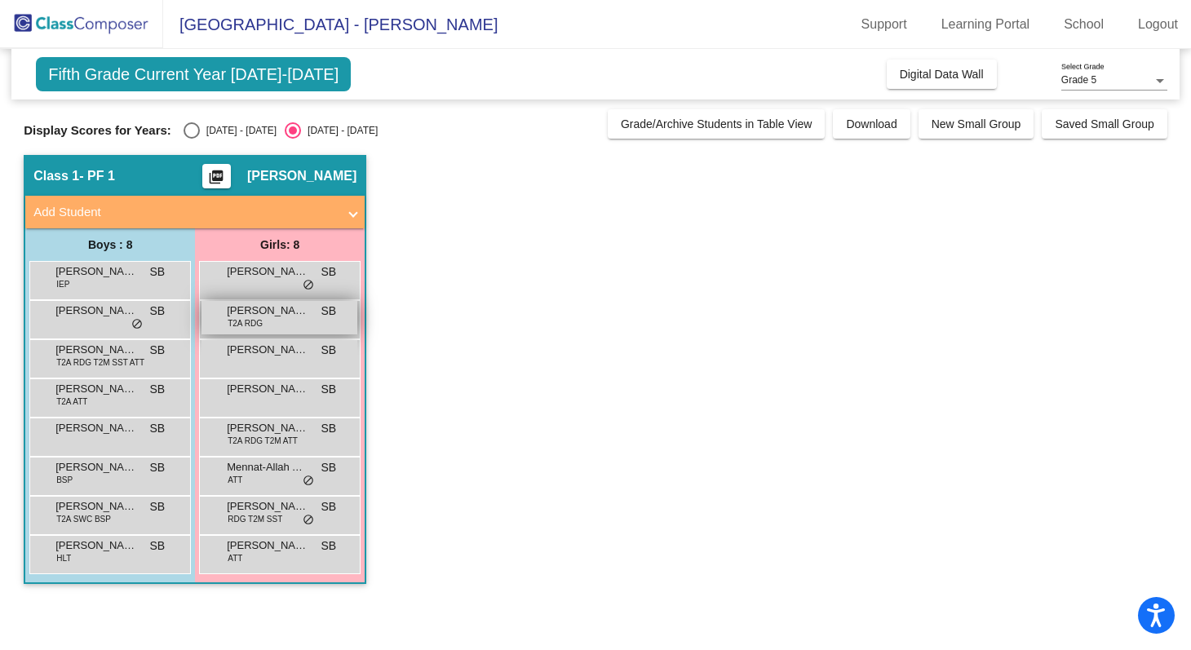
click at [273, 319] on div "[PERSON_NAME] T2A RDG SB lock do_not_disturb_alt" at bounding box center [280, 317] width 156 height 33
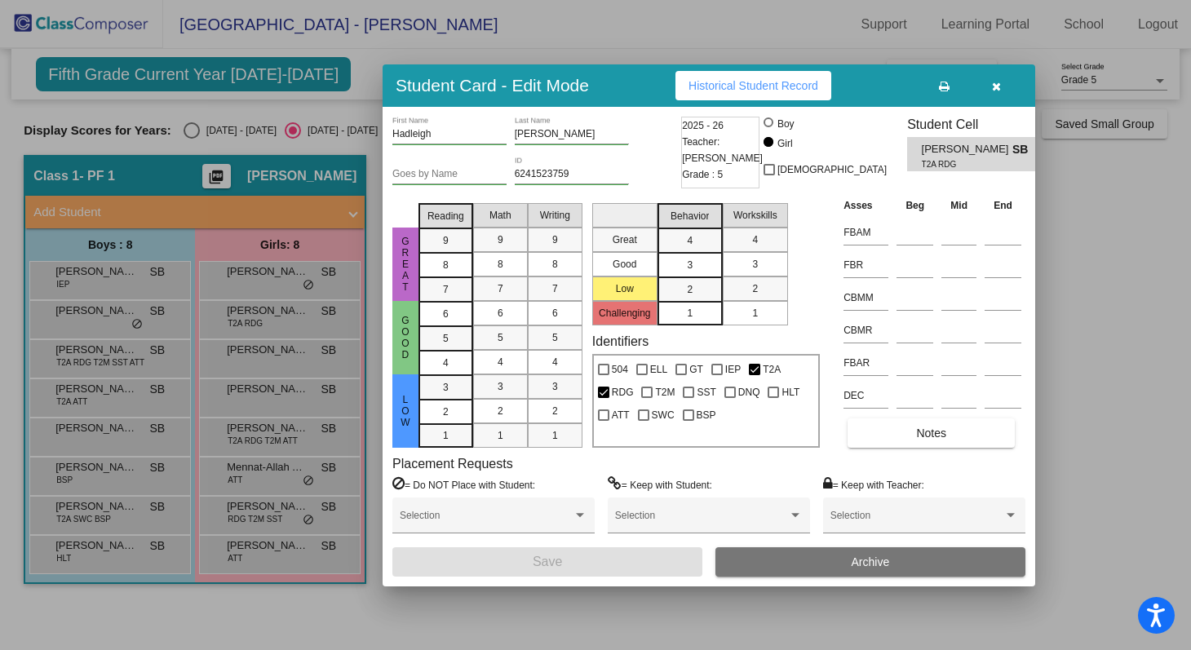
click at [268, 344] on div at bounding box center [595, 325] width 1191 height 650
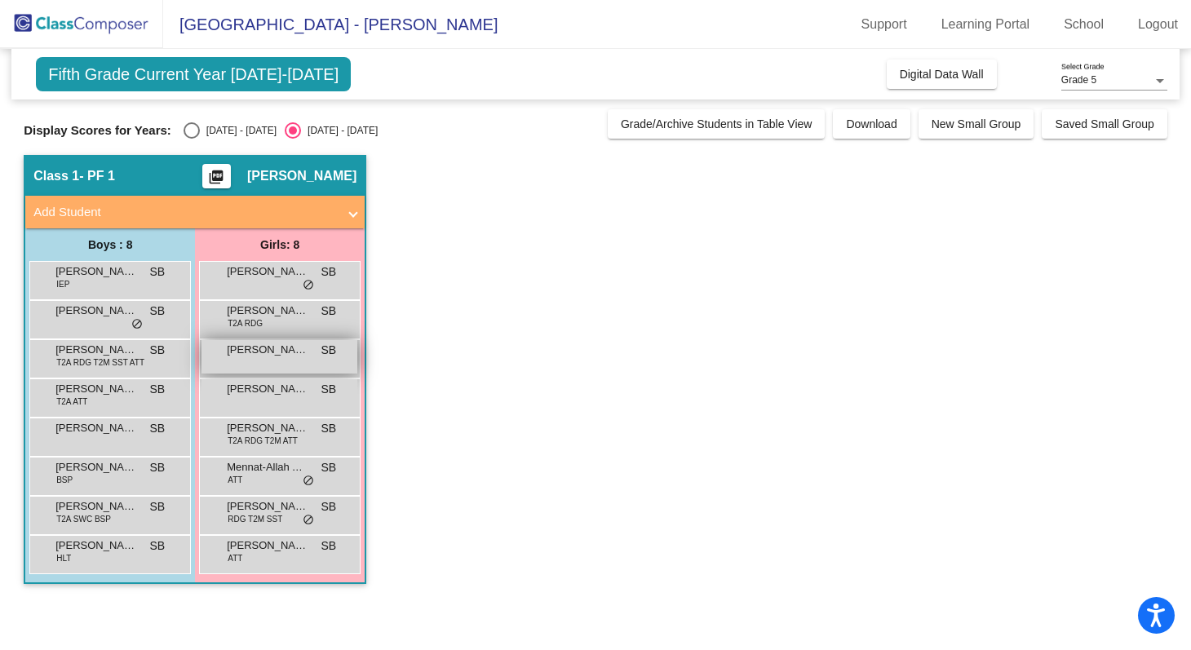
click at [268, 357] on div "[PERSON_NAME] SB lock do_not_disturb_alt" at bounding box center [280, 356] width 156 height 33
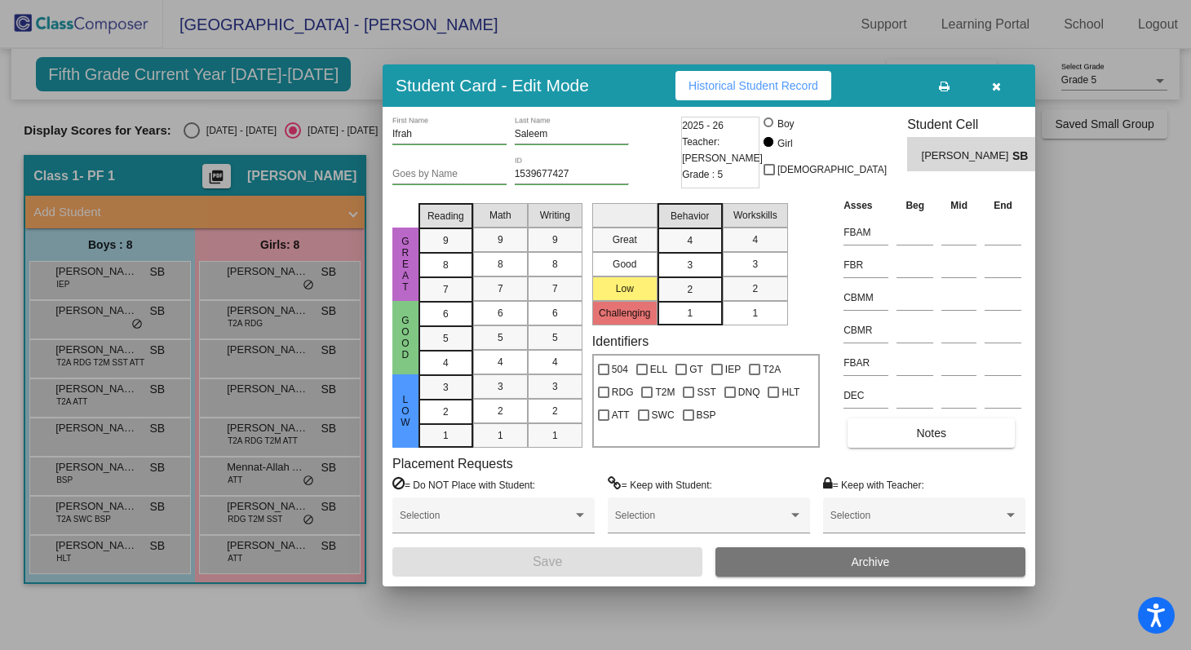
click at [268, 366] on div at bounding box center [595, 325] width 1191 height 650
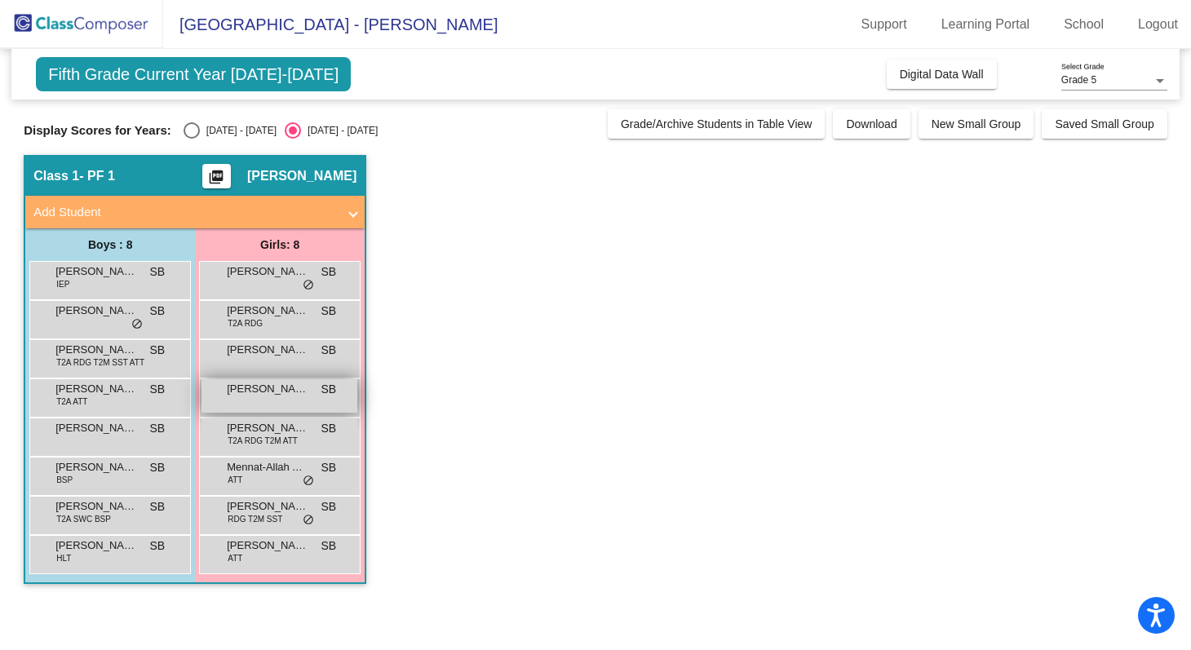
click at [265, 397] on div "[PERSON_NAME] SB lock do_not_disturb_alt" at bounding box center [280, 395] width 156 height 33
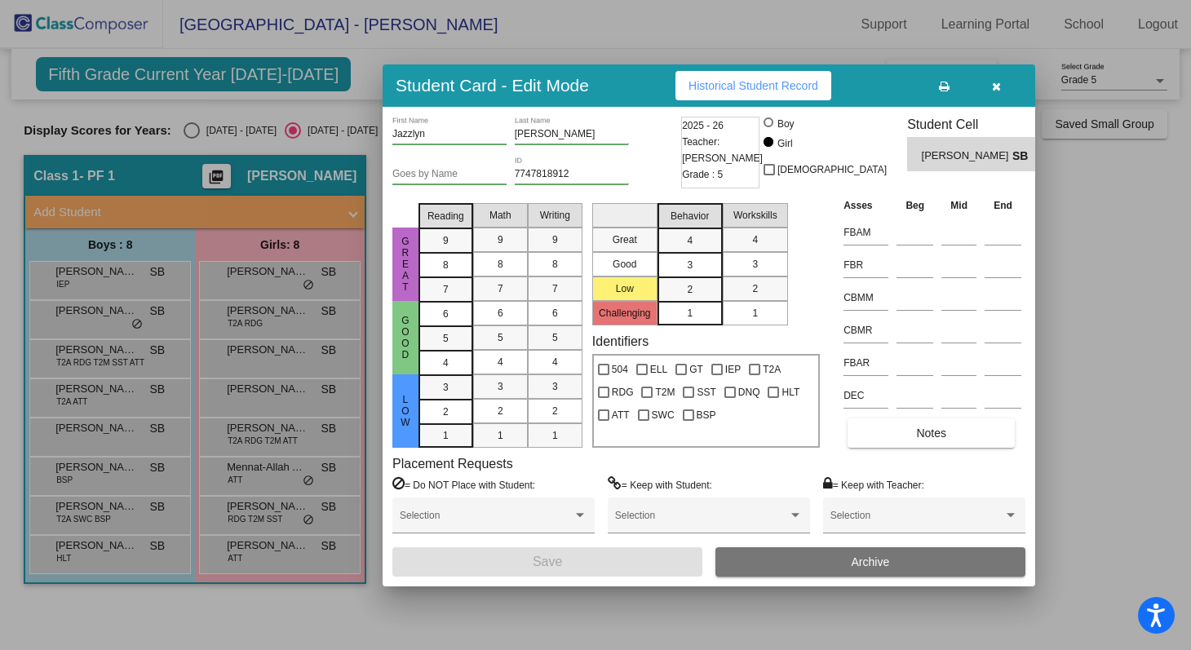
click at [264, 428] on div at bounding box center [595, 325] width 1191 height 650
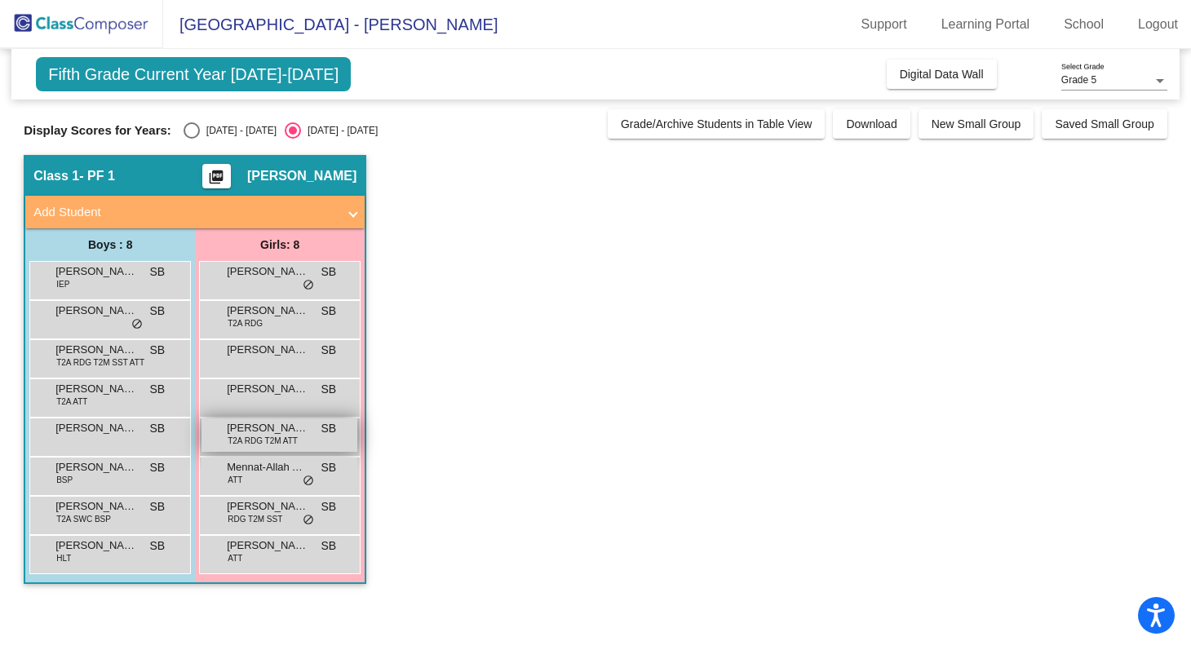
click at [264, 440] on span "T2A RDG T2M ATT" at bounding box center [263, 441] width 70 height 12
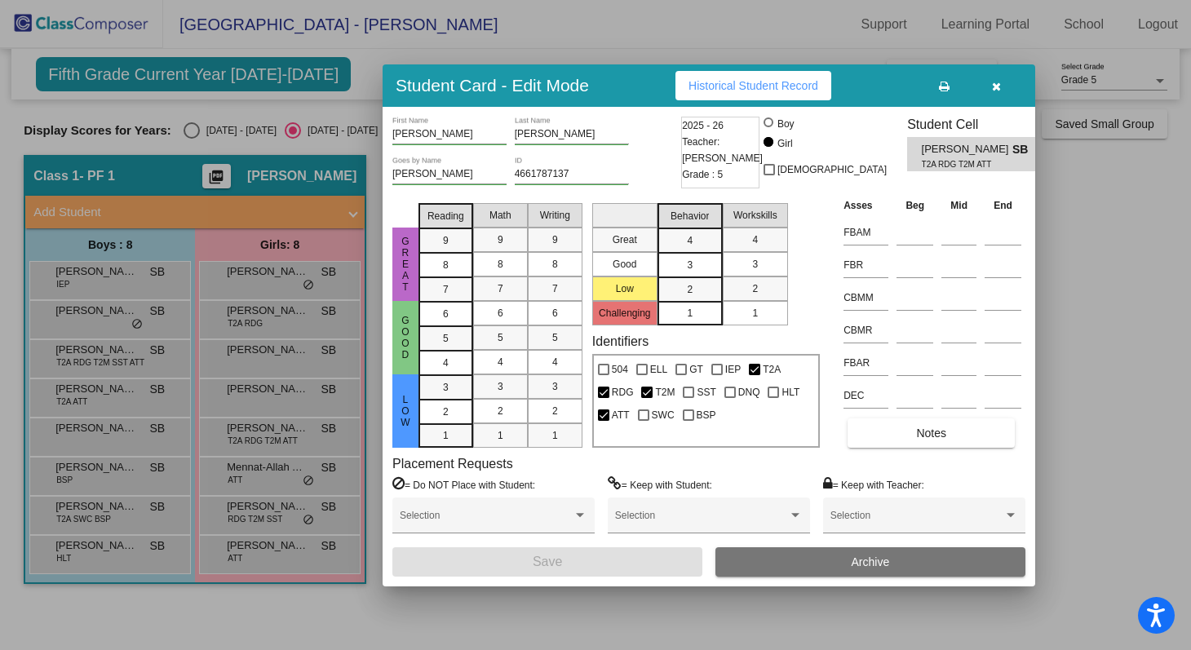
click at [259, 470] on div at bounding box center [595, 325] width 1191 height 650
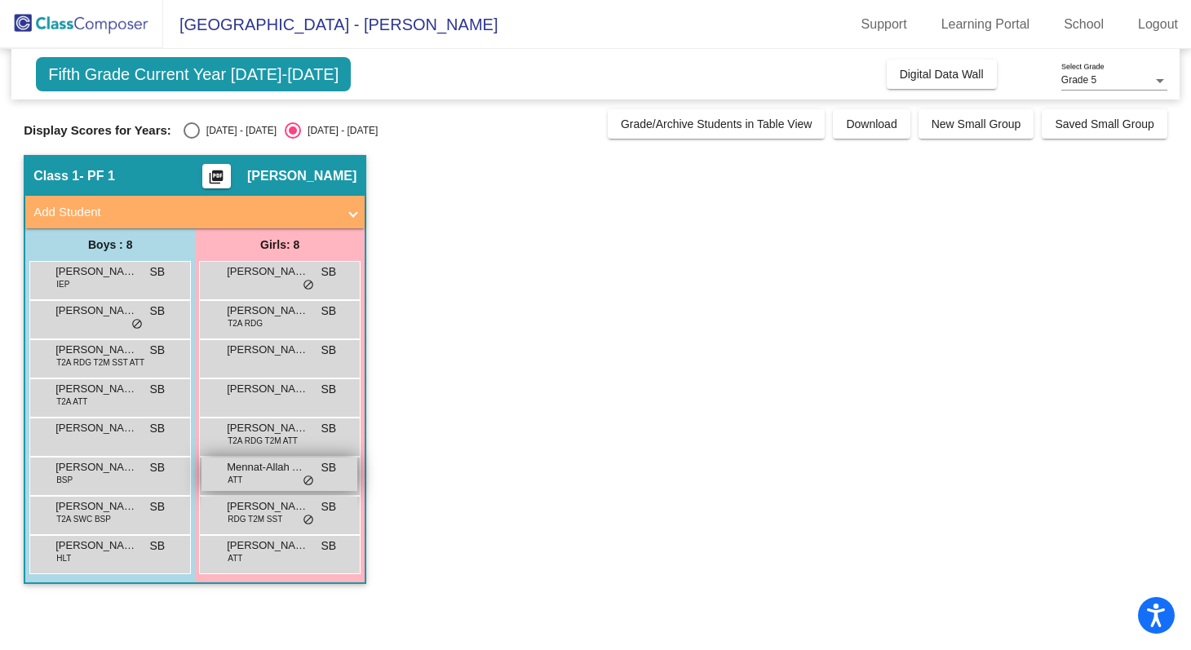
click at [261, 477] on div "Mennat-Allah Alarthy ATT SB lock do_not_disturb_alt" at bounding box center [280, 474] width 156 height 33
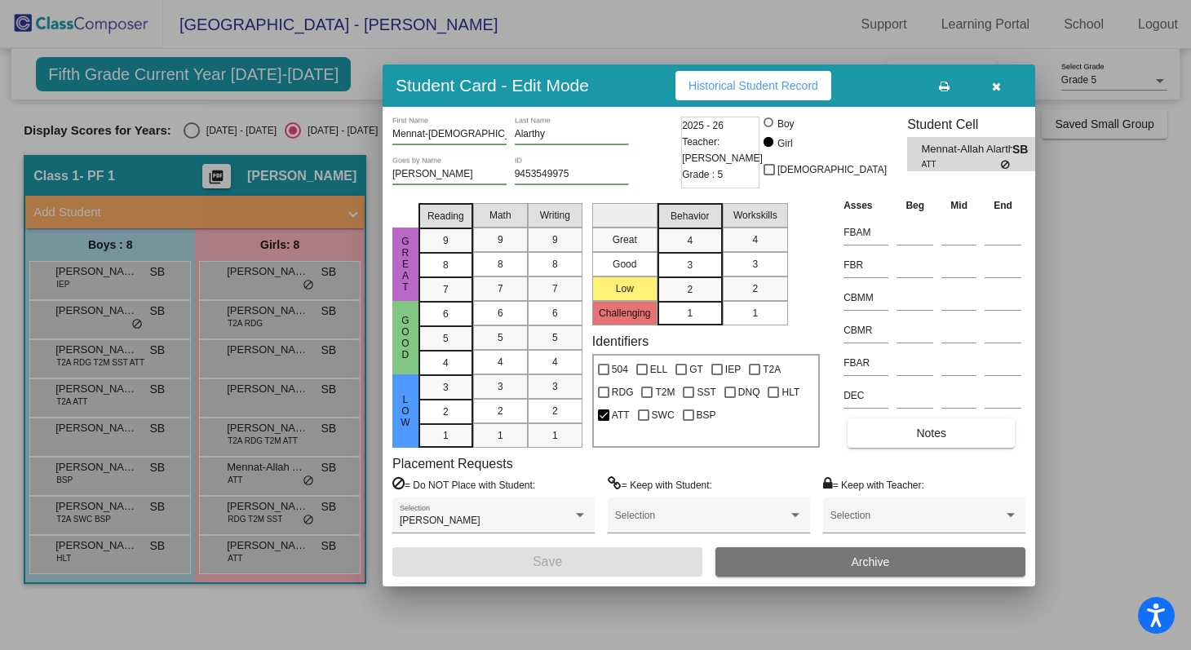
click at [231, 422] on div at bounding box center [595, 325] width 1191 height 650
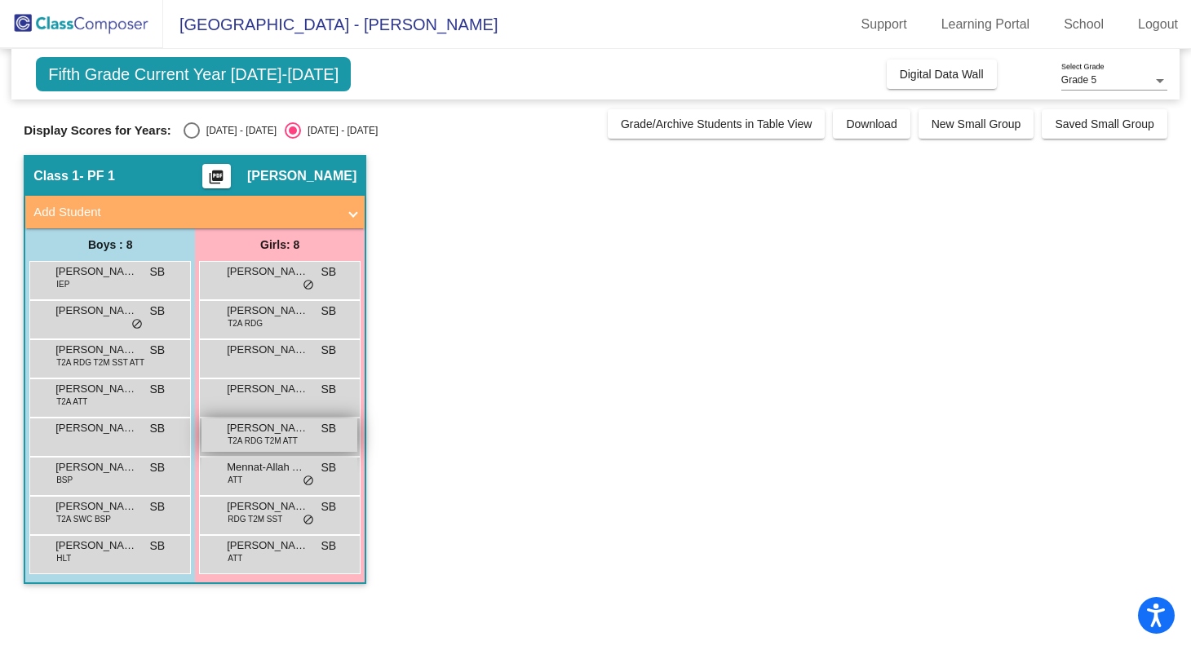
click at [277, 446] on span "T2A RDG T2M ATT" at bounding box center [263, 441] width 70 height 12
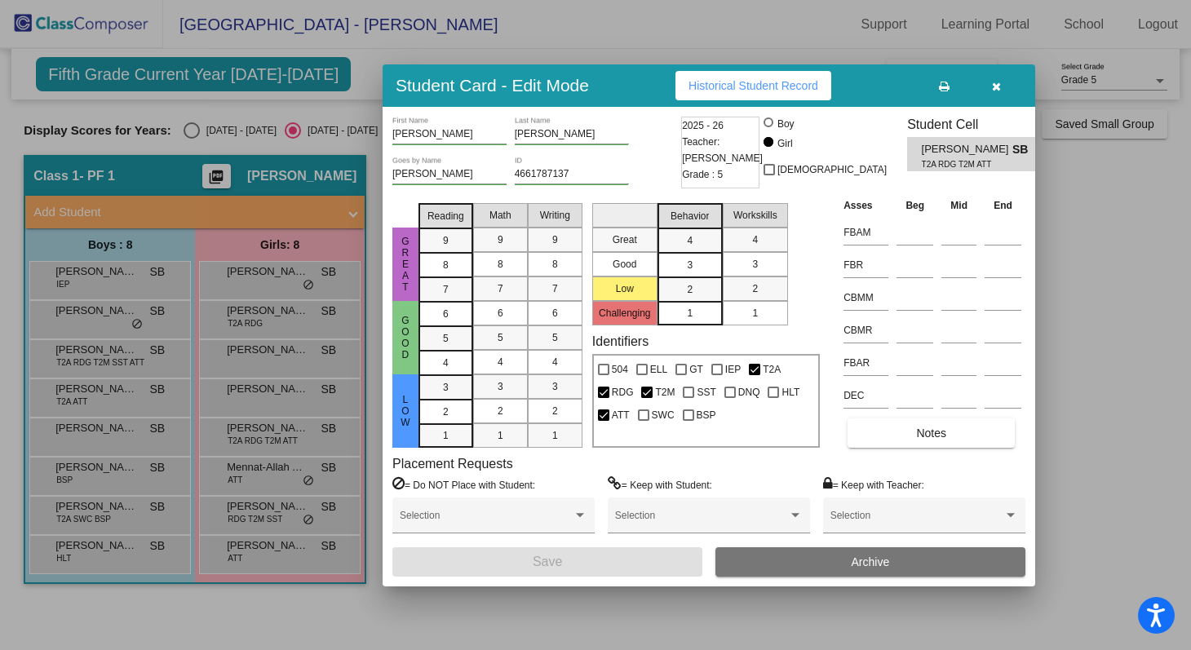
click at [265, 369] on div at bounding box center [595, 325] width 1191 height 650
